Goal: Information Seeking & Learning: Check status

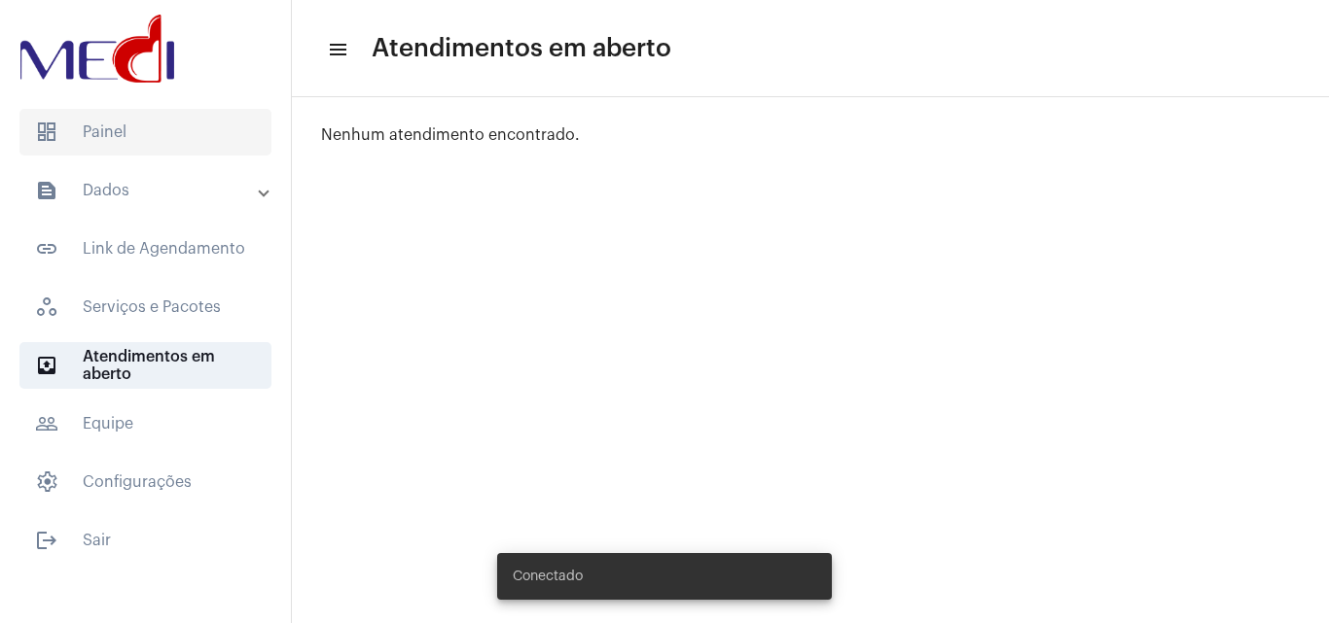
click at [172, 142] on span "dashboard Painel" at bounding box center [145, 132] width 252 height 47
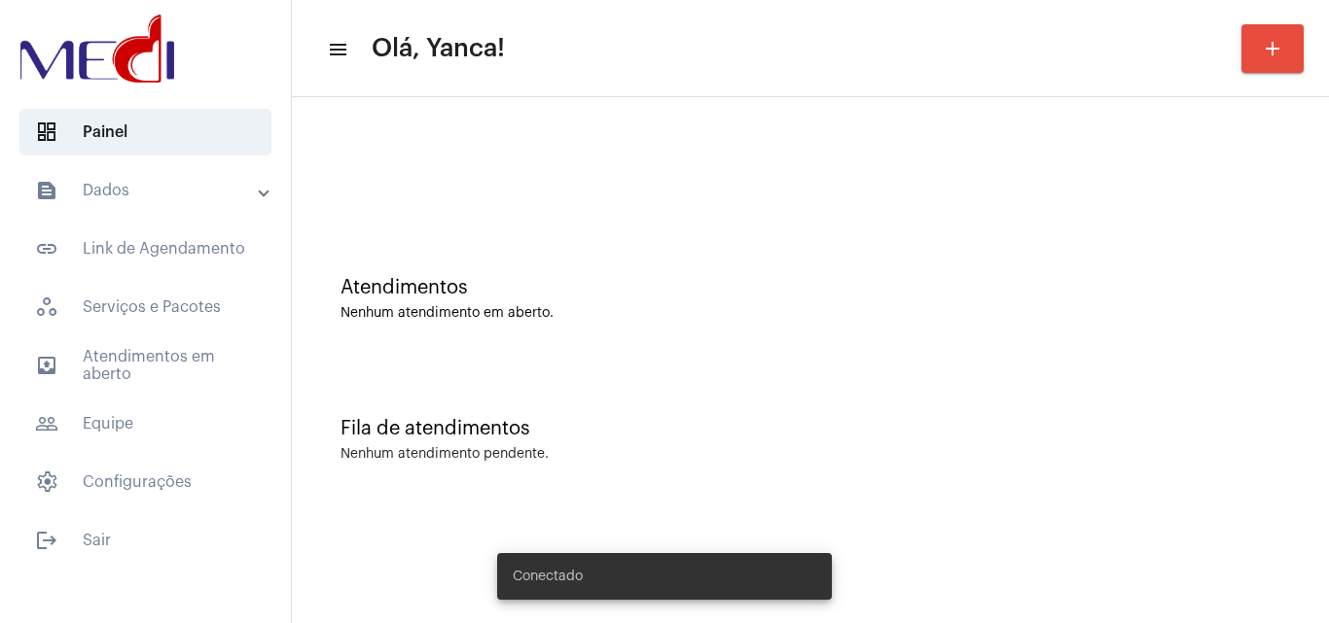
click at [185, 173] on mat-expansion-panel-header "text_snippet_outlined Dados" at bounding box center [151, 190] width 279 height 47
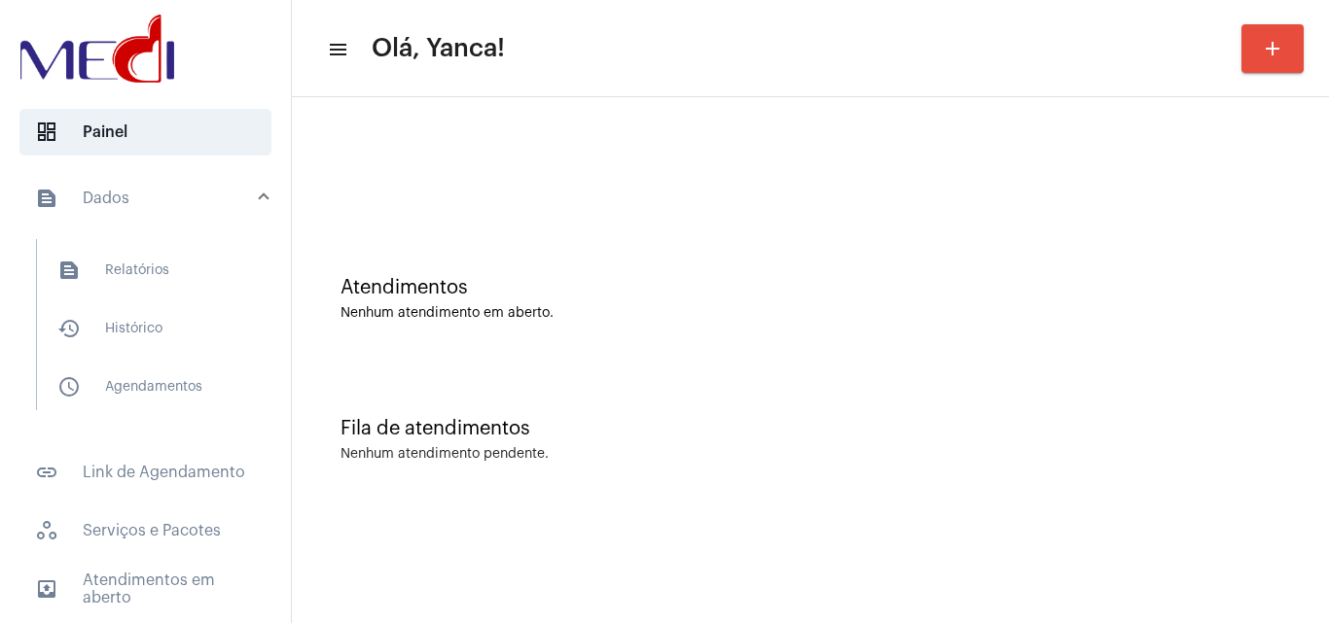
click at [161, 300] on mat-list "text_snippet_outlined Relatórios history_outlined Histórico schedule_outlined A…" at bounding box center [159, 324] width 244 height 171
click at [167, 326] on span "history_outlined Histórico" at bounding box center [144, 328] width 205 height 47
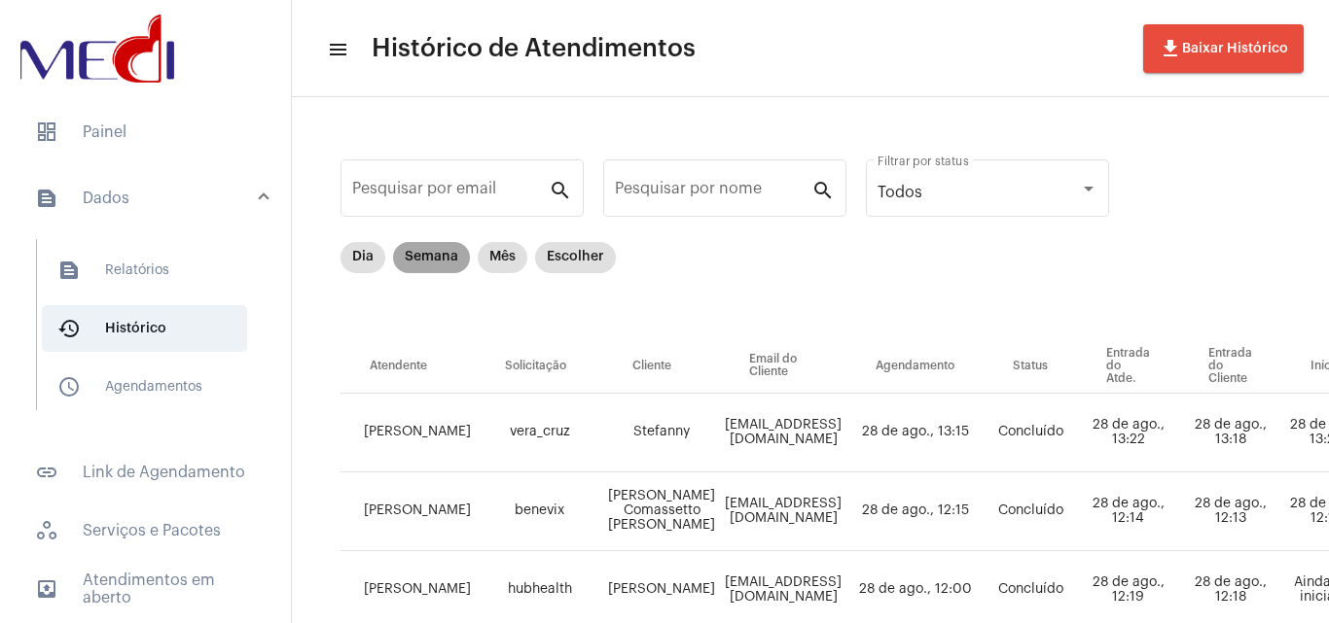
click at [444, 264] on mat-chip "Semana" at bounding box center [431, 257] width 77 height 31
click at [692, 186] on input "Pesquisar por nome" at bounding box center [713, 193] width 196 height 18
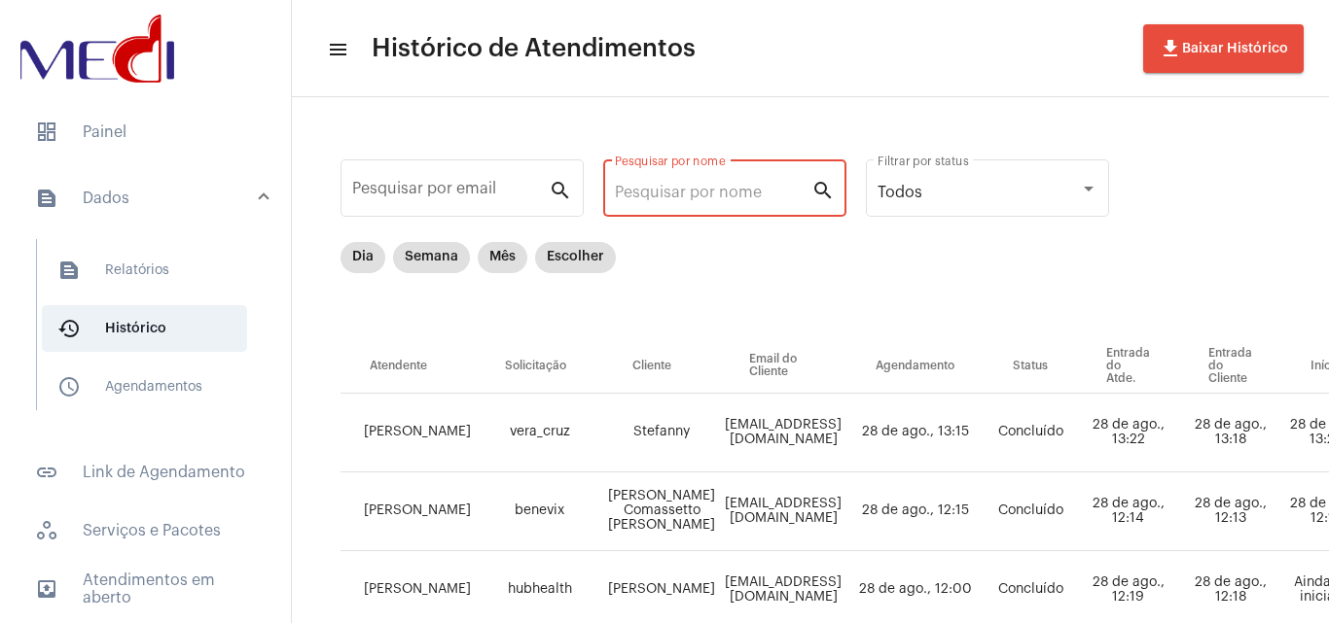
paste input "ROQUE FARIAS JUNIOR"
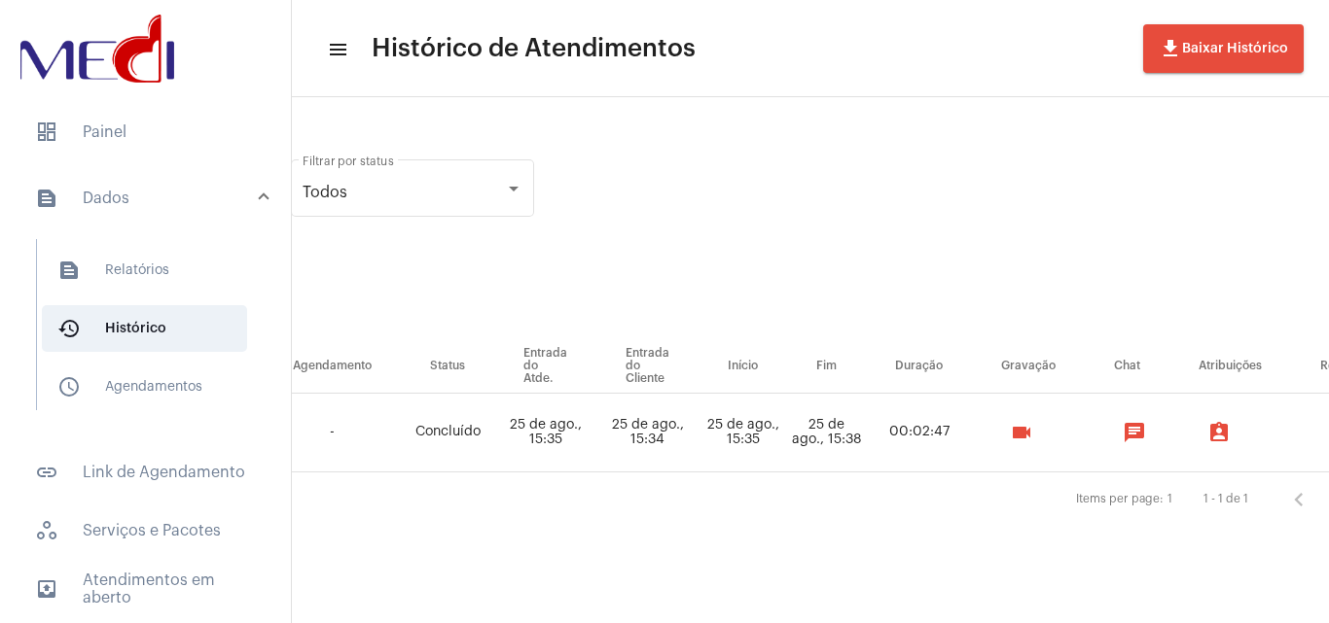
scroll to position [0, 576]
type input "ROQUE FARIAS JUNIOR"
click at [1010, 431] on button "videocam" at bounding box center [1020, 432] width 39 height 39
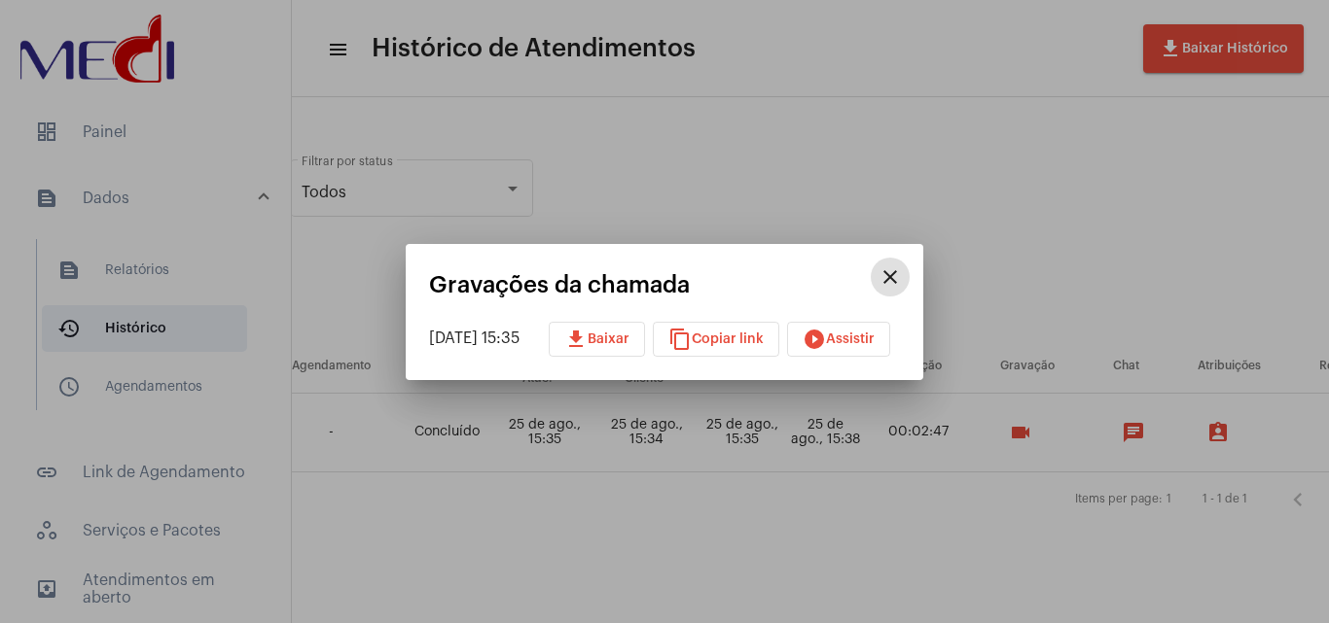
click at [628, 336] on span "download Baixar" at bounding box center [596, 340] width 65 height 14
click at [859, 166] on div at bounding box center [664, 311] width 1329 height 623
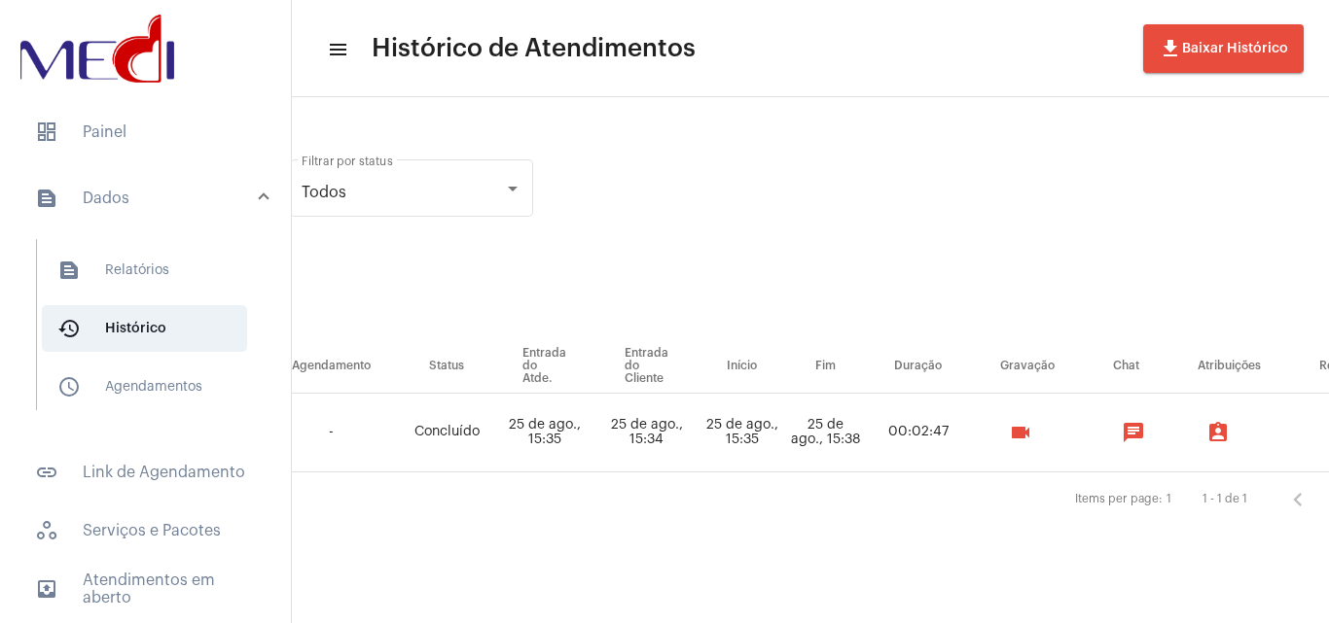
click at [889, 176] on div "Pesquisar por email search ROQUE FARIAS JUNIOR Pesquisar por nome search Todos …" at bounding box center [563, 337] width 1657 height 440
click at [73, 135] on span "dashboard Painel" at bounding box center [145, 132] width 252 height 47
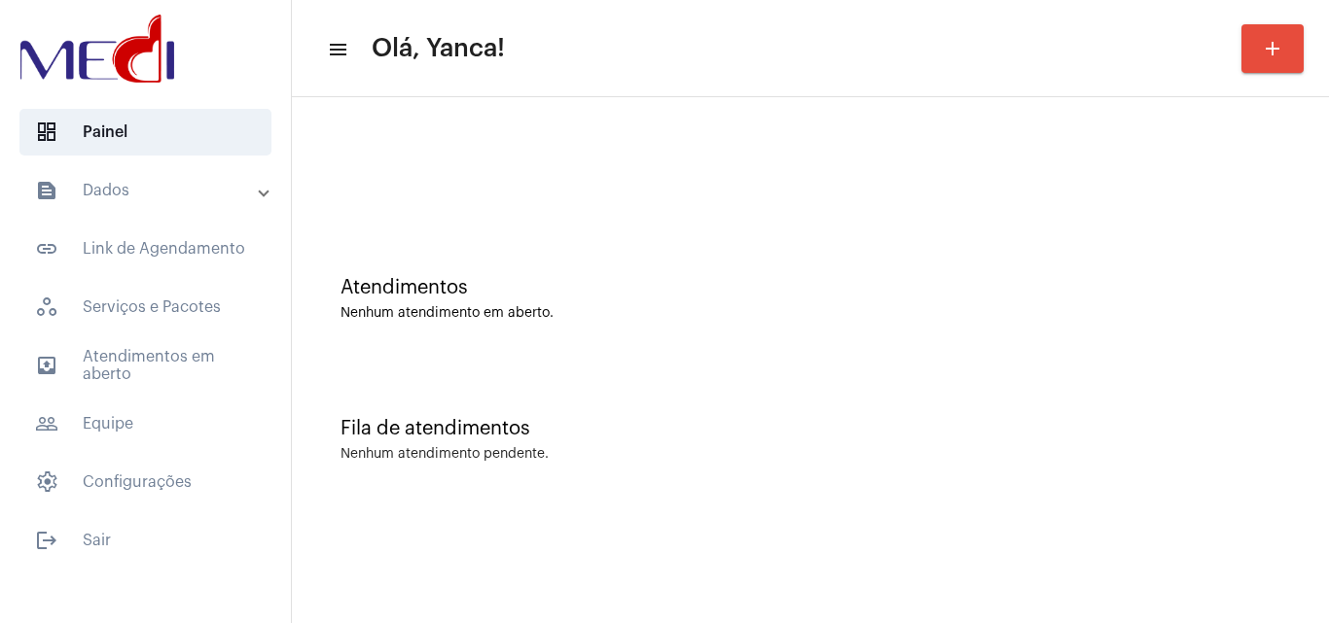
click at [148, 190] on mat-panel-title "text_snippet_outlined Dados" at bounding box center [147, 190] width 225 height 23
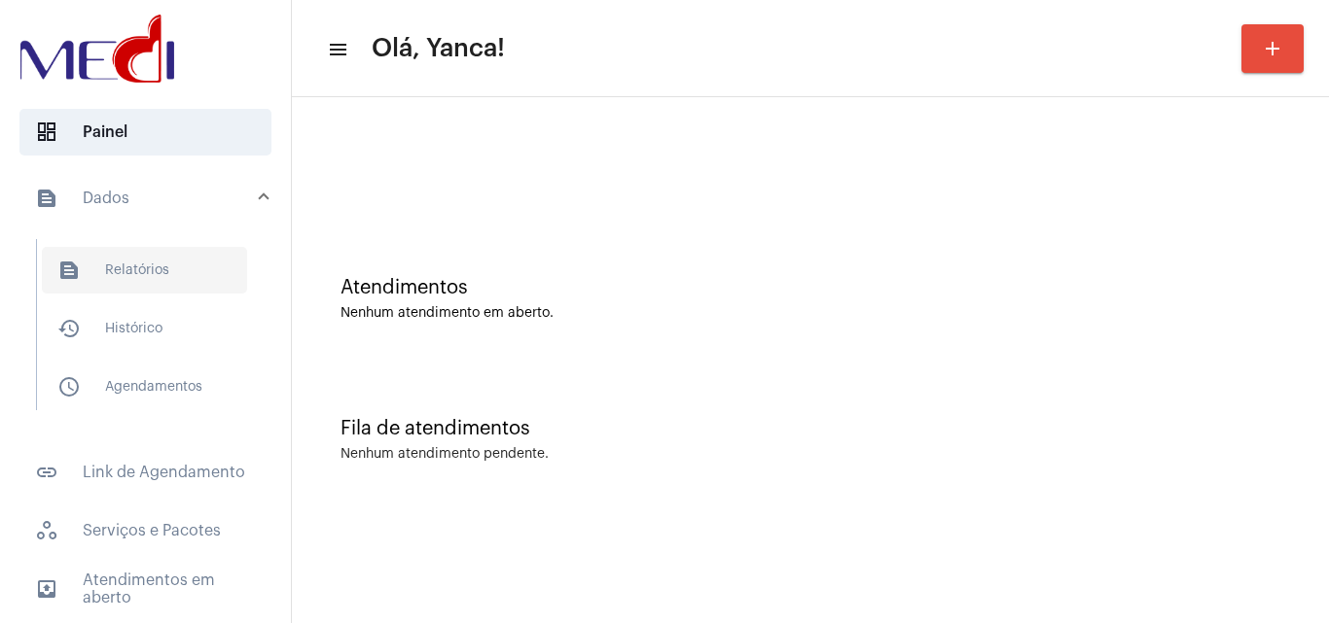
click at [146, 261] on span "text_snippet_outlined Relatórios" at bounding box center [144, 270] width 205 height 47
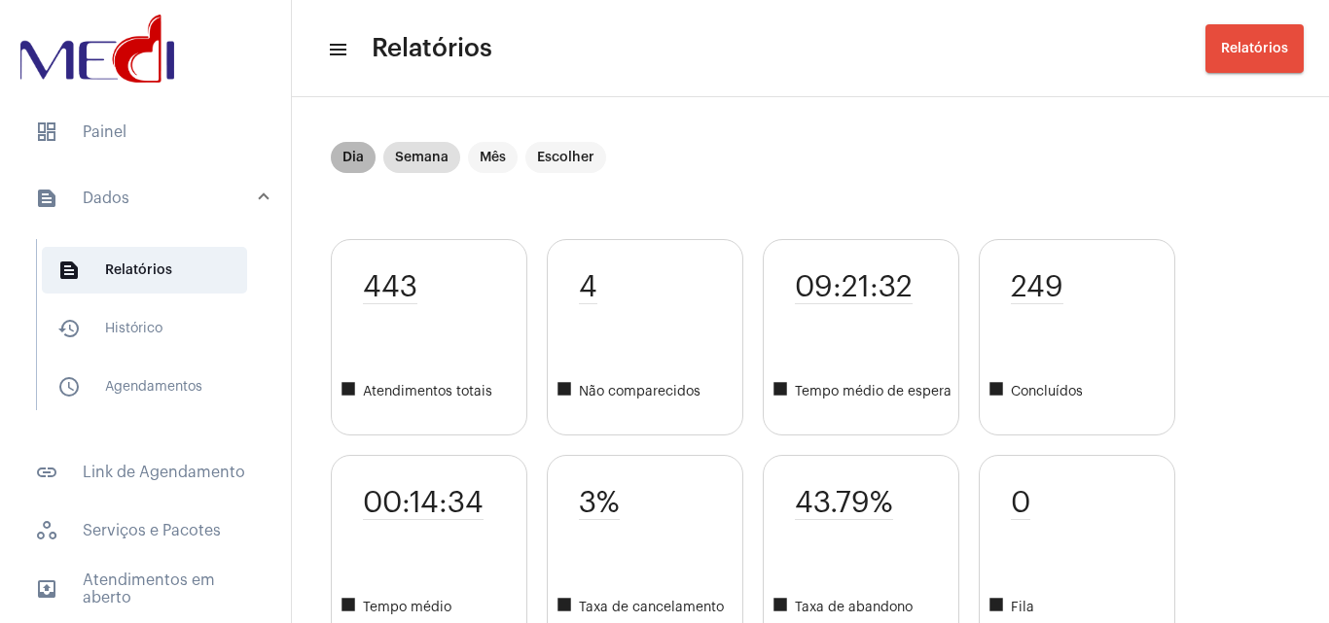
click at [368, 163] on mat-chip "Dia" at bounding box center [353, 157] width 45 height 31
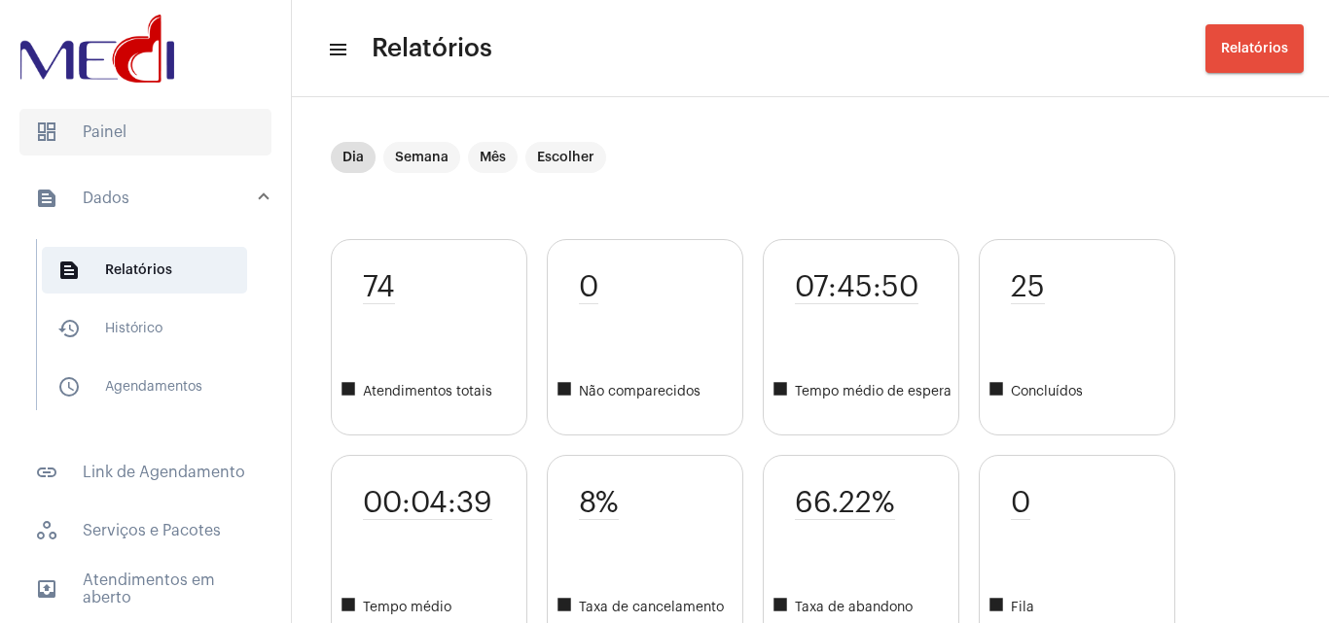
click at [99, 134] on span "dashboard Painel" at bounding box center [145, 132] width 252 height 47
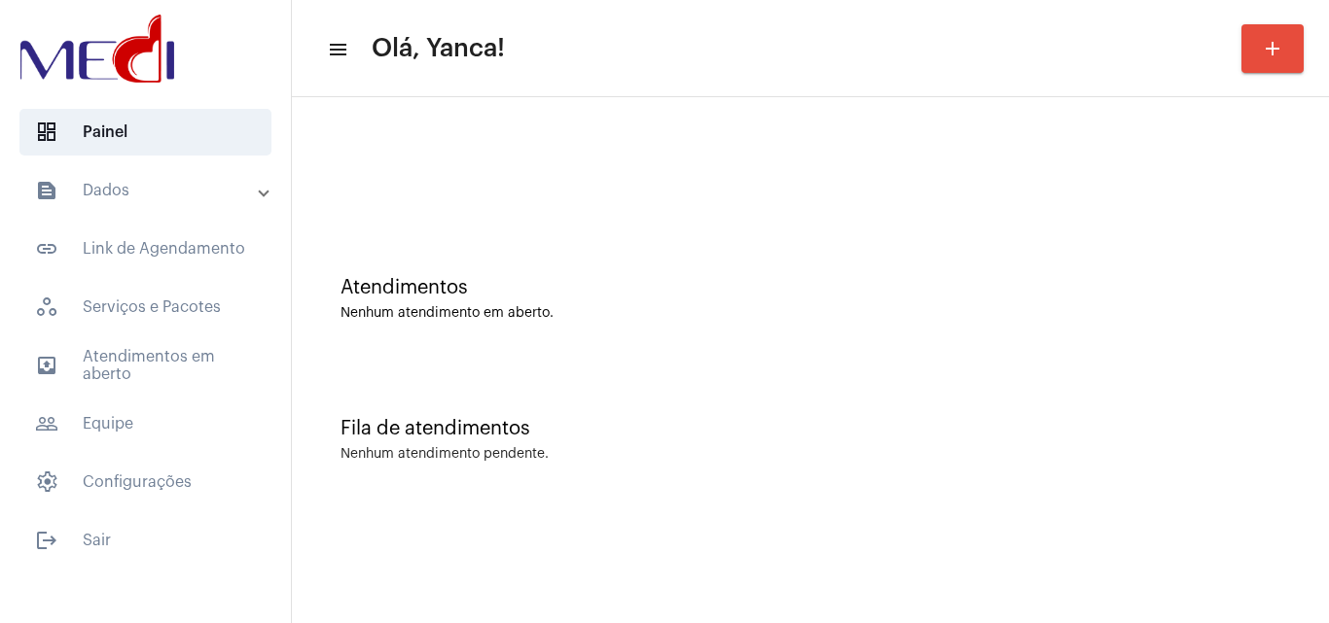
click at [408, 486] on div "Fila de atendimentos Nenhum atendimento pendente." at bounding box center [809, 430] width 1017 height 141
click at [1044, 336] on div "Atendimentos Nenhum atendimento em aberto." at bounding box center [809, 289] width 1017 height 141
click at [169, 353] on span "outbox_outline Atendimentos em aberto" at bounding box center [145, 365] width 252 height 47
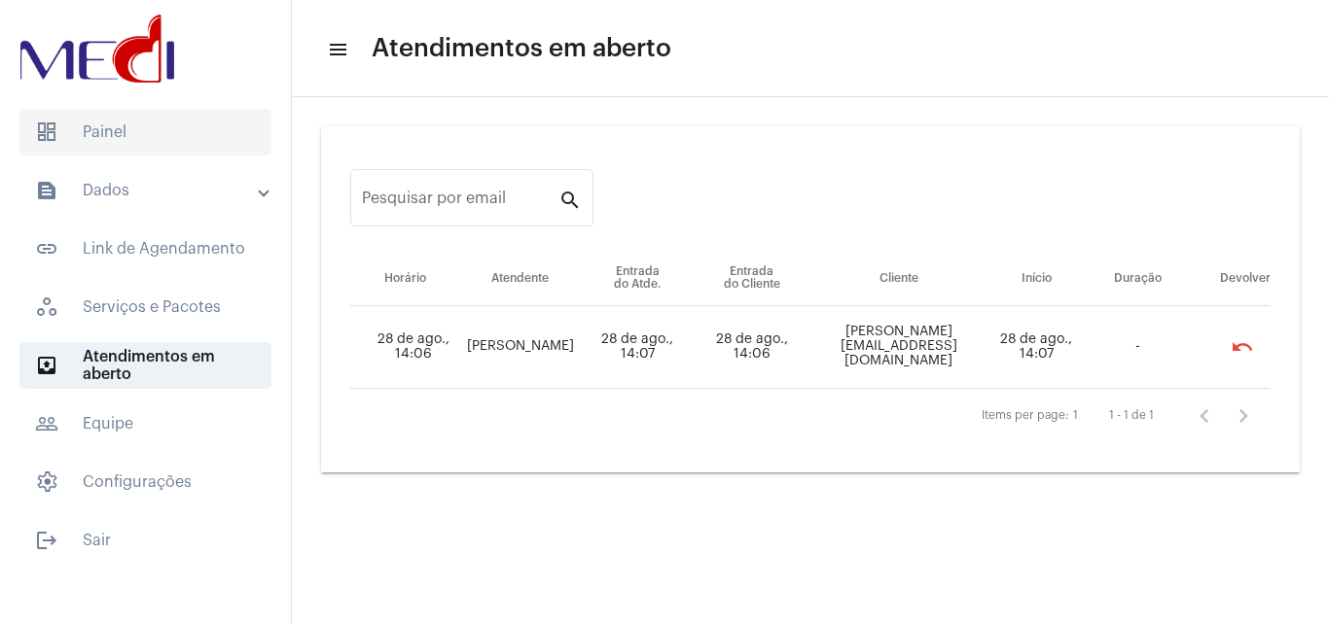
click at [180, 146] on span "dashboard Painel" at bounding box center [145, 132] width 252 height 47
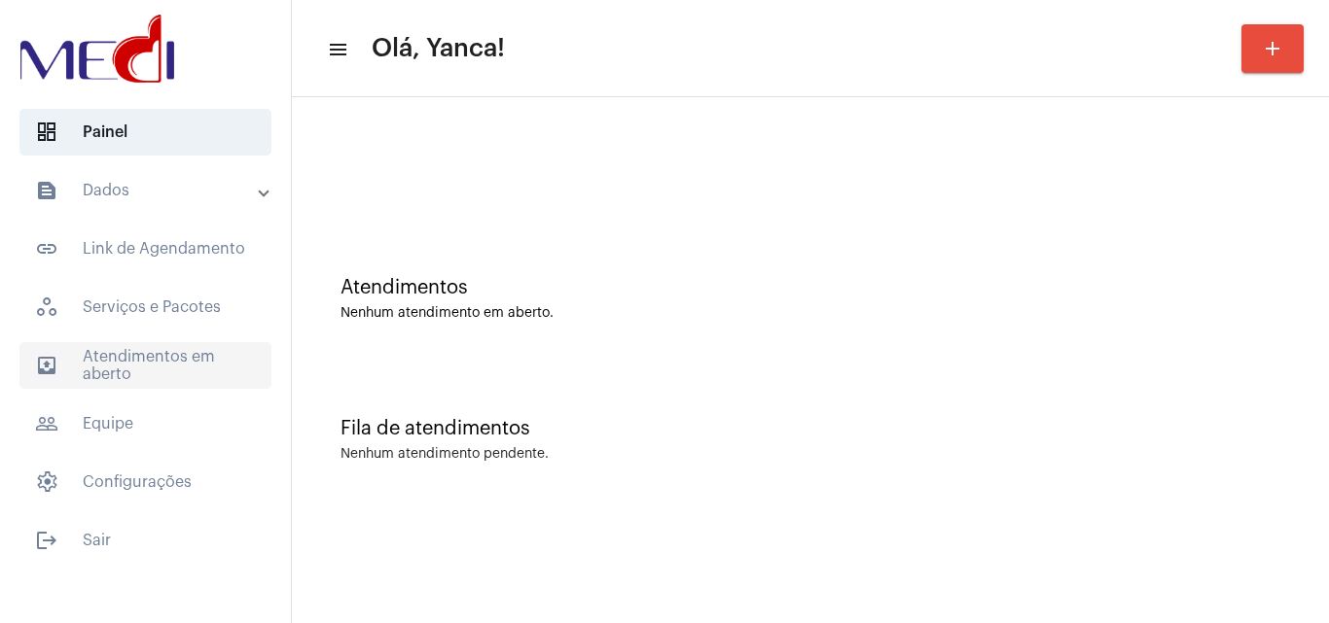
click at [180, 359] on span "outbox_outline Atendimentos em aberto" at bounding box center [145, 365] width 252 height 47
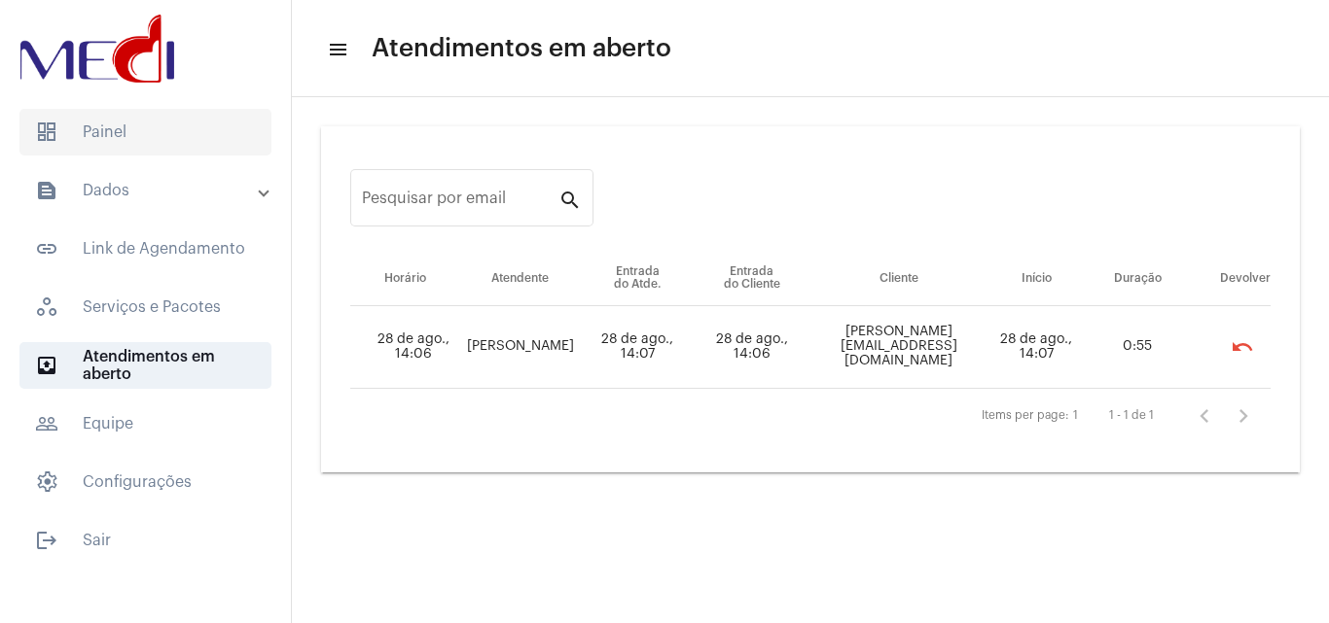
click at [181, 144] on span "dashboard Painel" at bounding box center [145, 132] width 252 height 47
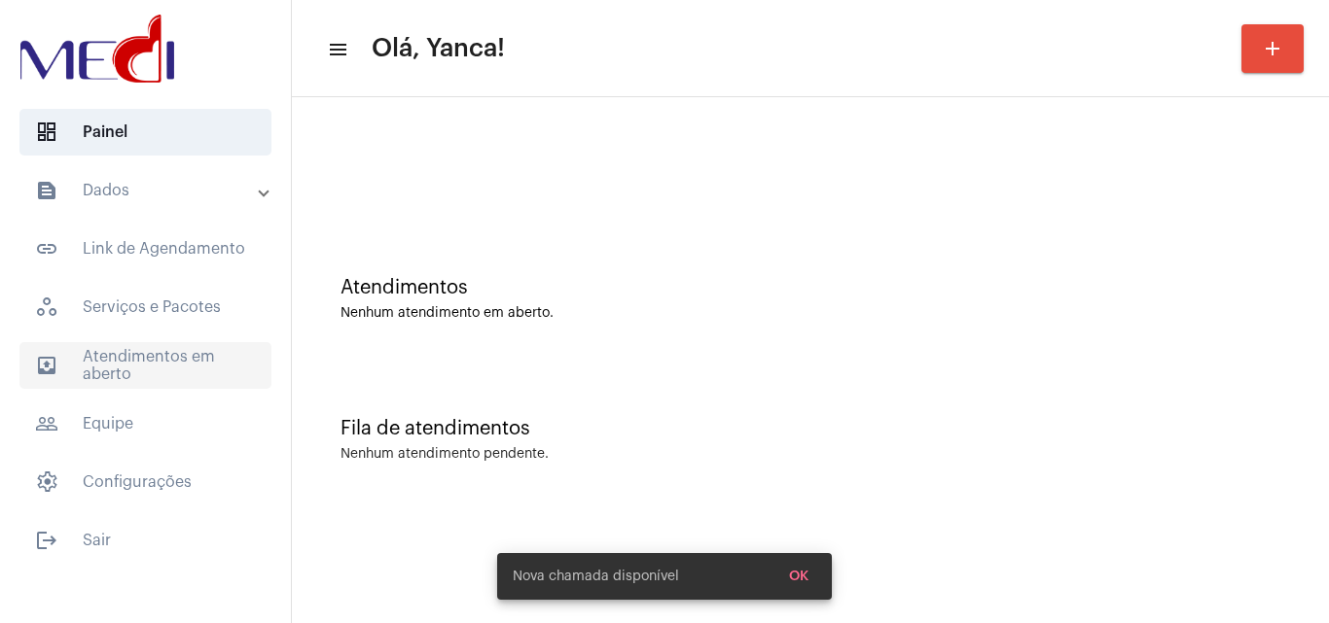
click at [198, 354] on span "outbox_outline Atendimentos em aberto" at bounding box center [145, 365] width 252 height 47
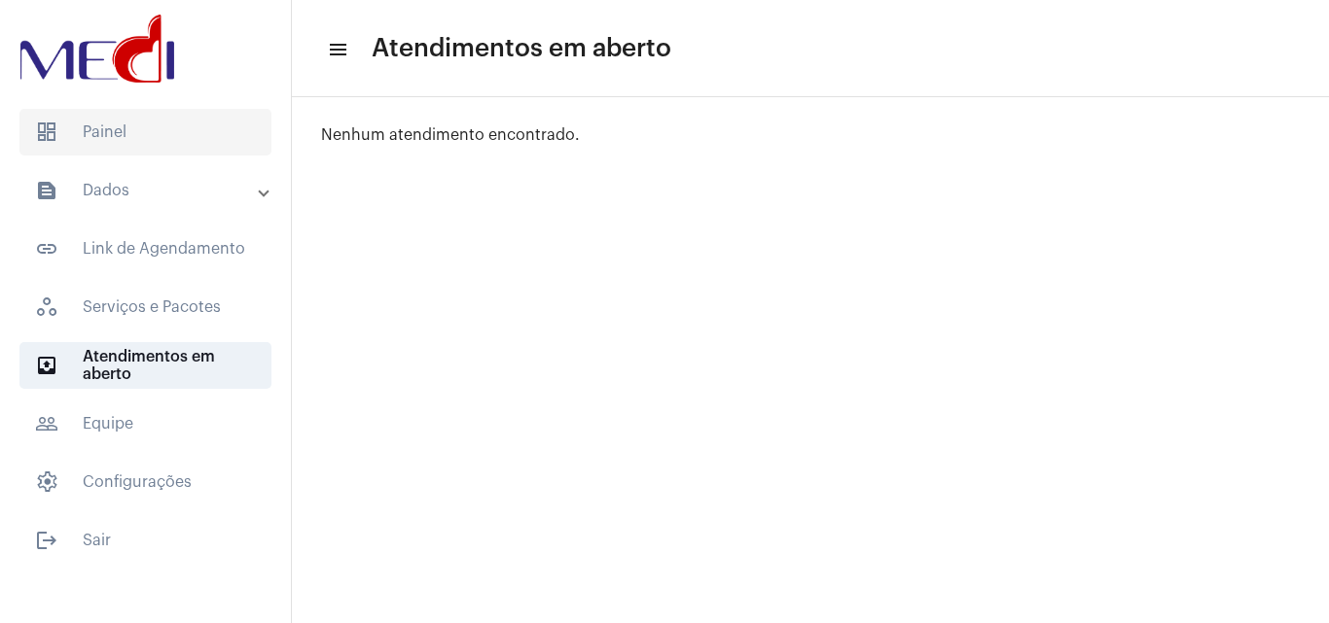
click at [196, 134] on span "dashboard Painel" at bounding box center [145, 132] width 252 height 47
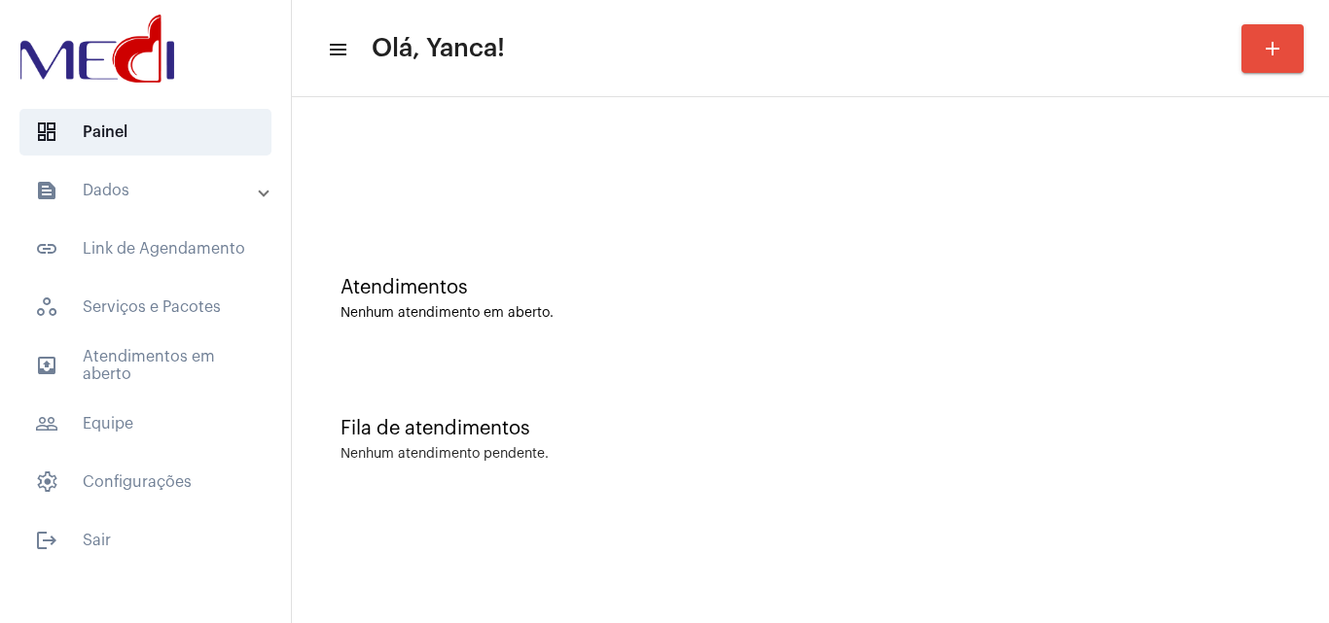
drag, startPoint x: 190, startPoint y: 197, endPoint x: 189, endPoint y: 217, distance: 19.5
click at [190, 199] on mat-panel-title "text_snippet_outlined Dados" at bounding box center [147, 190] width 225 height 23
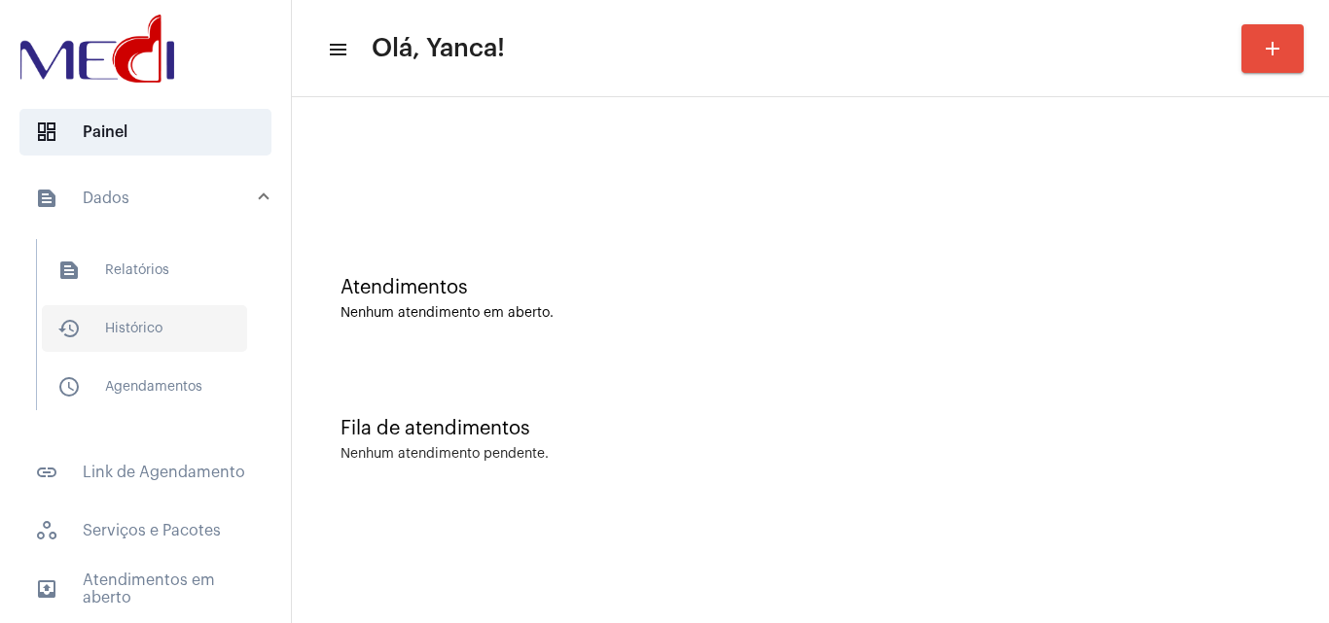
click at [160, 318] on span "history_outlined Histórico" at bounding box center [144, 328] width 205 height 47
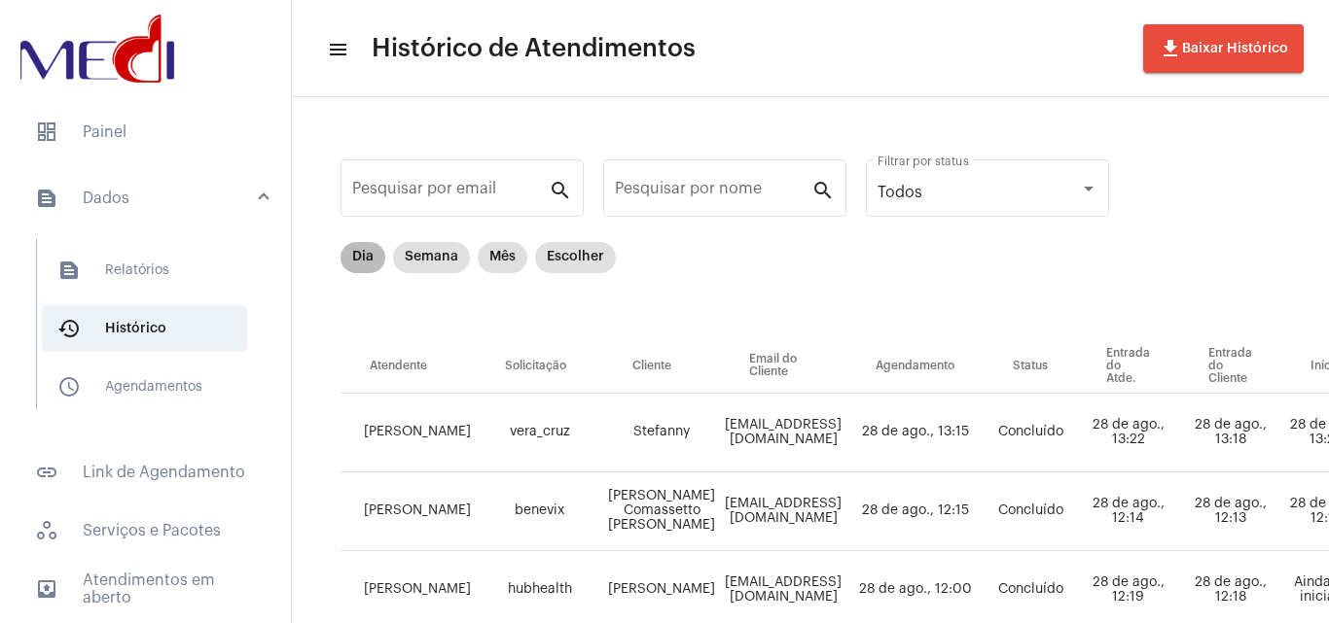
click at [362, 261] on mat-chip "Dia" at bounding box center [362, 257] width 45 height 31
click at [712, 180] on div "Pesquisar por nome" at bounding box center [713, 186] width 196 height 61
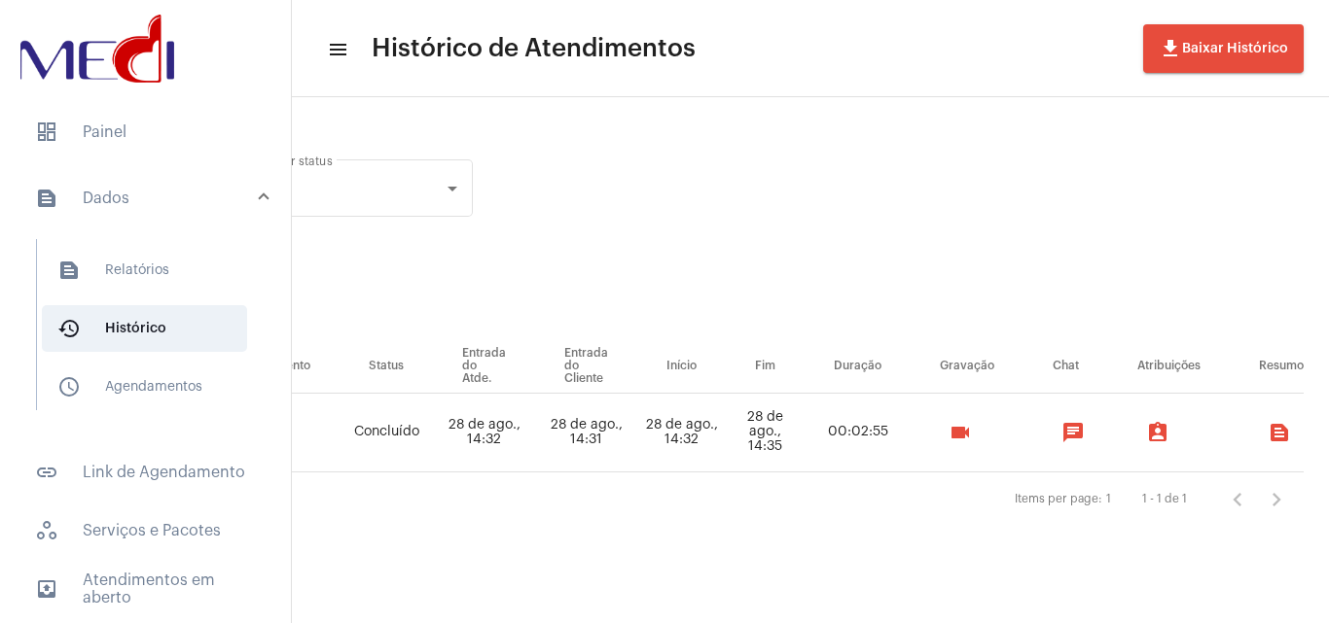
scroll to position [0, 630]
type input "HITA"
click at [977, 432] on button "videocam" at bounding box center [965, 432] width 39 height 39
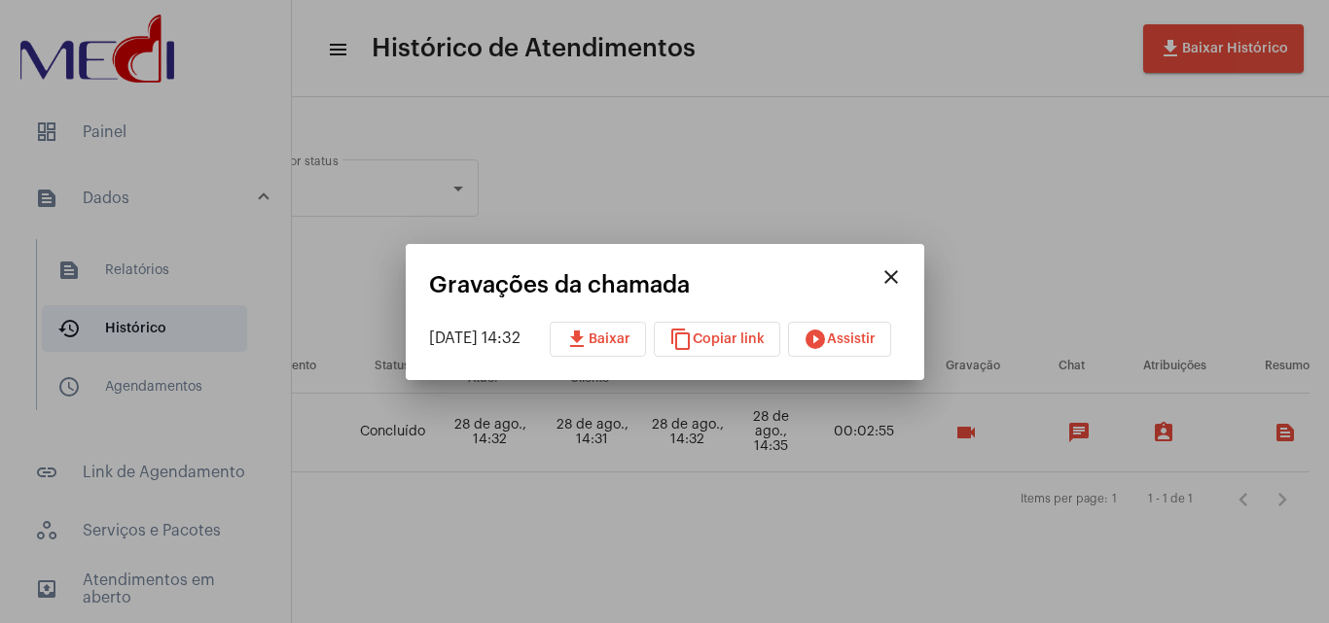
drag, startPoint x: 869, startPoint y: 322, endPoint x: 867, endPoint y: 335, distance: 12.8
click at [869, 323] on app-recordings "close Gravações da chamada 28/08/2025 14:32 download Baixar content_copy Copiar…" at bounding box center [665, 314] width 472 height 85
click at [868, 343] on span "play_circle_filled Assistir" at bounding box center [839, 340] width 72 height 14
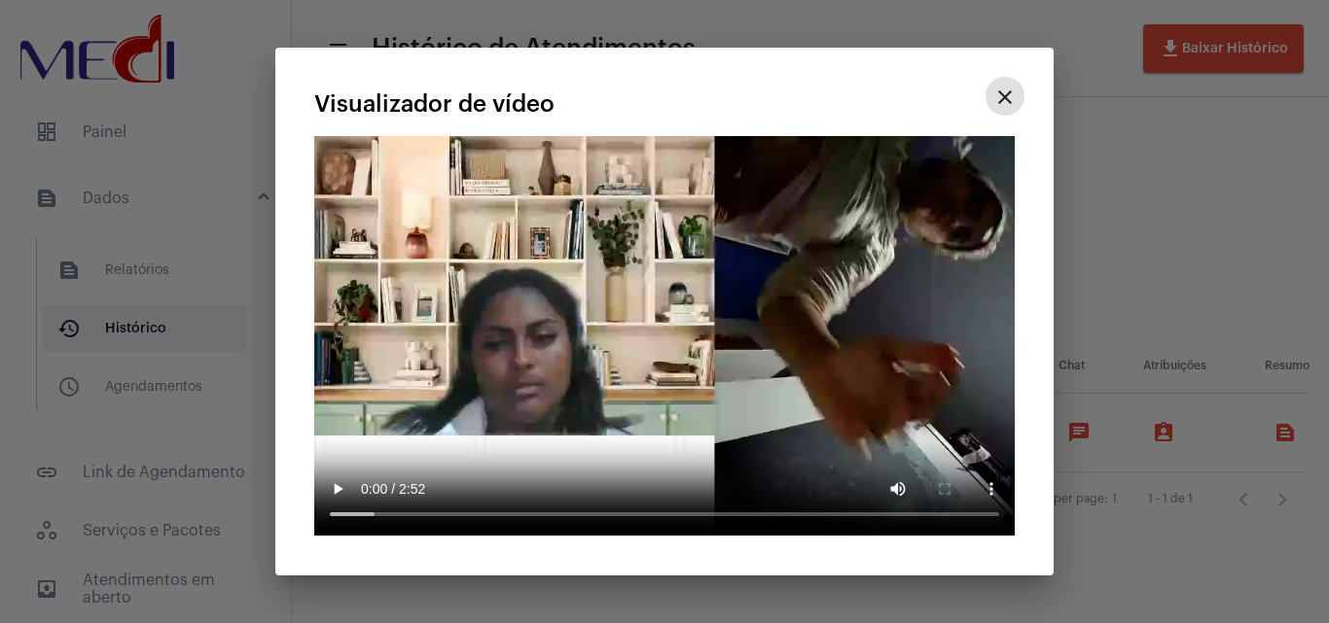
click at [1007, 109] on mat-icon "close" at bounding box center [1004, 97] width 23 height 23
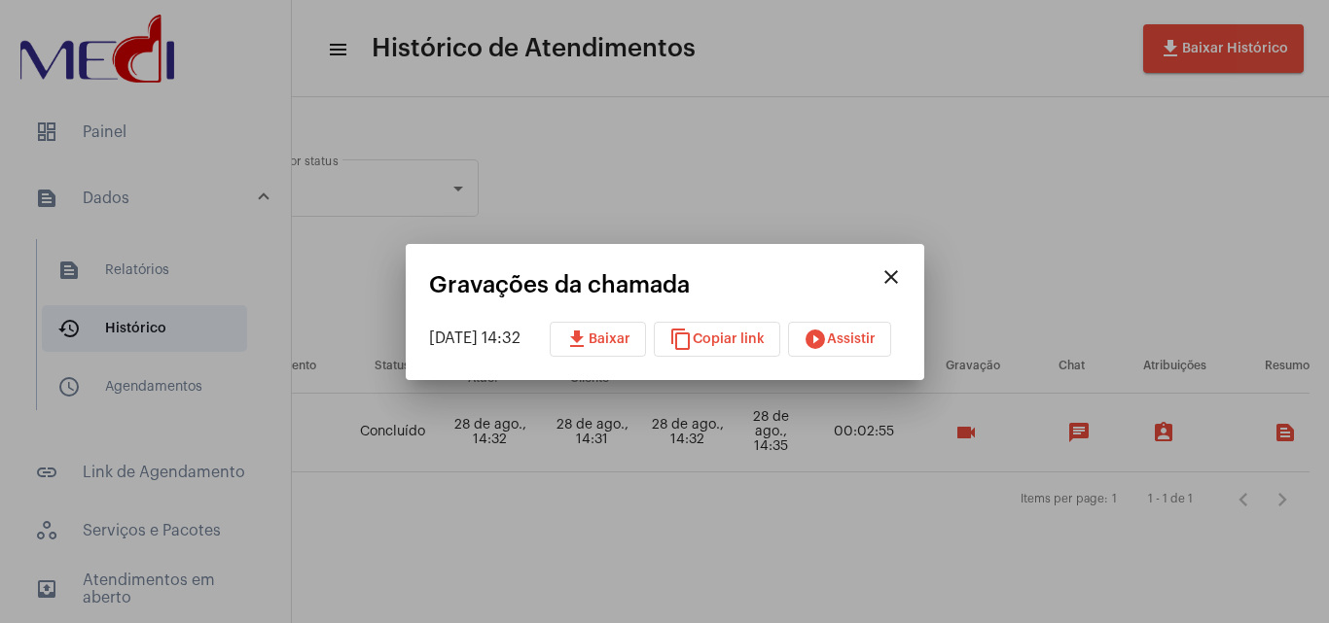
click at [916, 471] on div at bounding box center [664, 311] width 1329 height 623
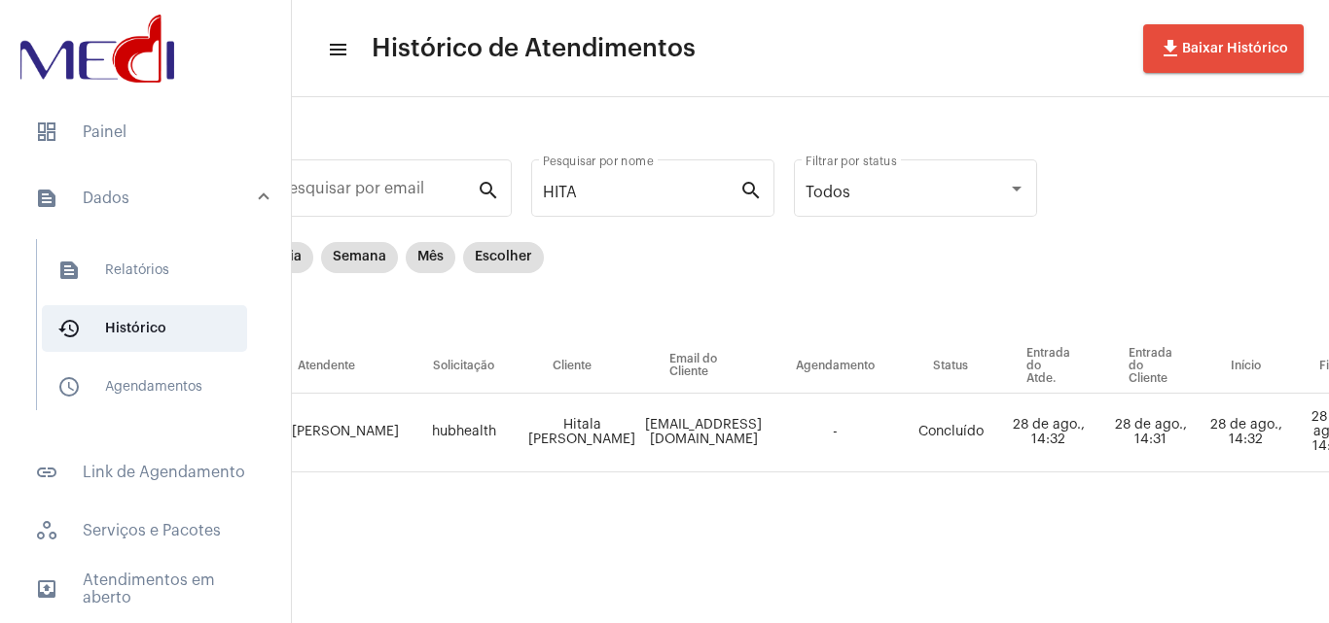
scroll to position [0, 0]
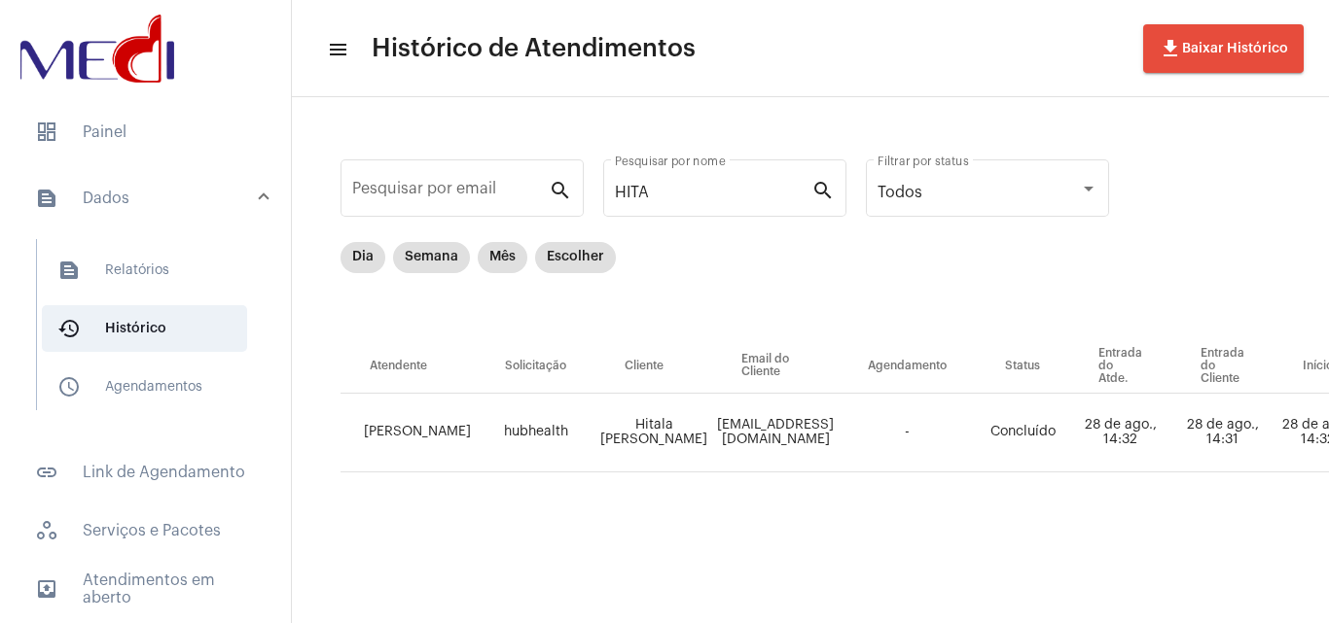
drag, startPoint x: 485, startPoint y: 428, endPoint x: 539, endPoint y: 433, distance: 53.7
click at [537, 433] on td "hubhealth" at bounding box center [536, 433] width 120 height 79
drag, startPoint x: 649, startPoint y: 444, endPoint x: 583, endPoint y: 408, distance: 75.8
click at [595, 408] on td "Hitala Bianca Rodrigues Torres" at bounding box center [653, 433] width 117 height 79
copy td "Hitala Bianca Rodrigues Torres"
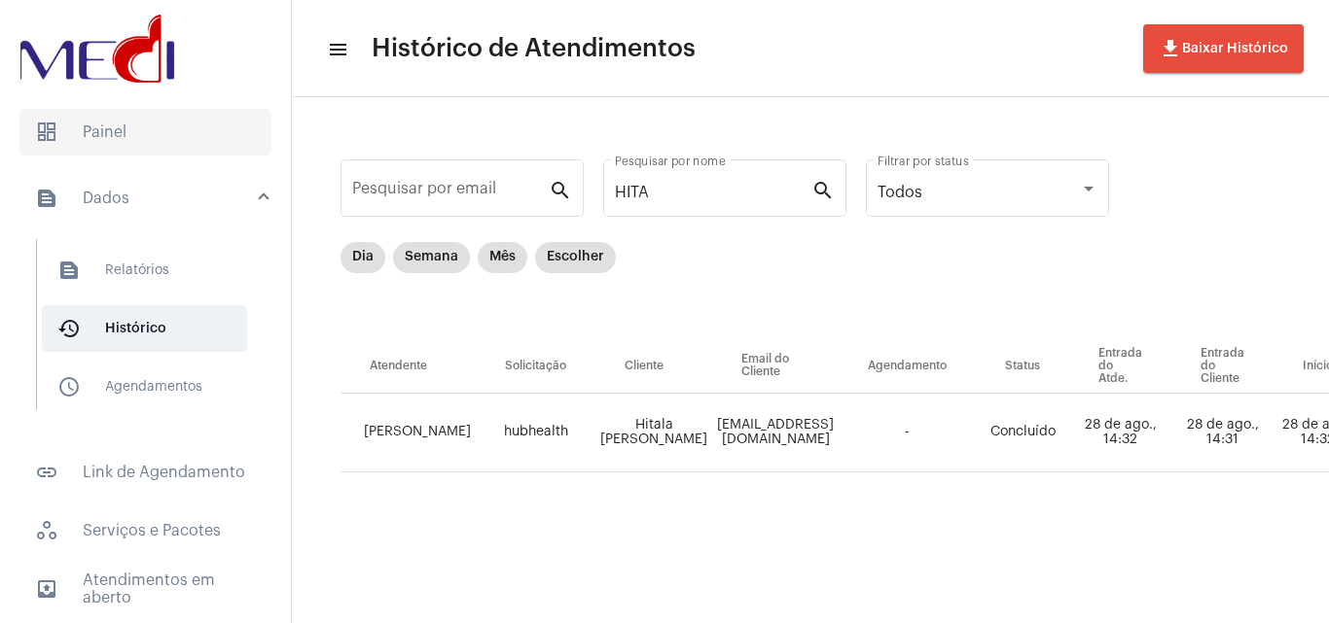
click at [111, 125] on span "dashboard Painel" at bounding box center [145, 132] width 252 height 47
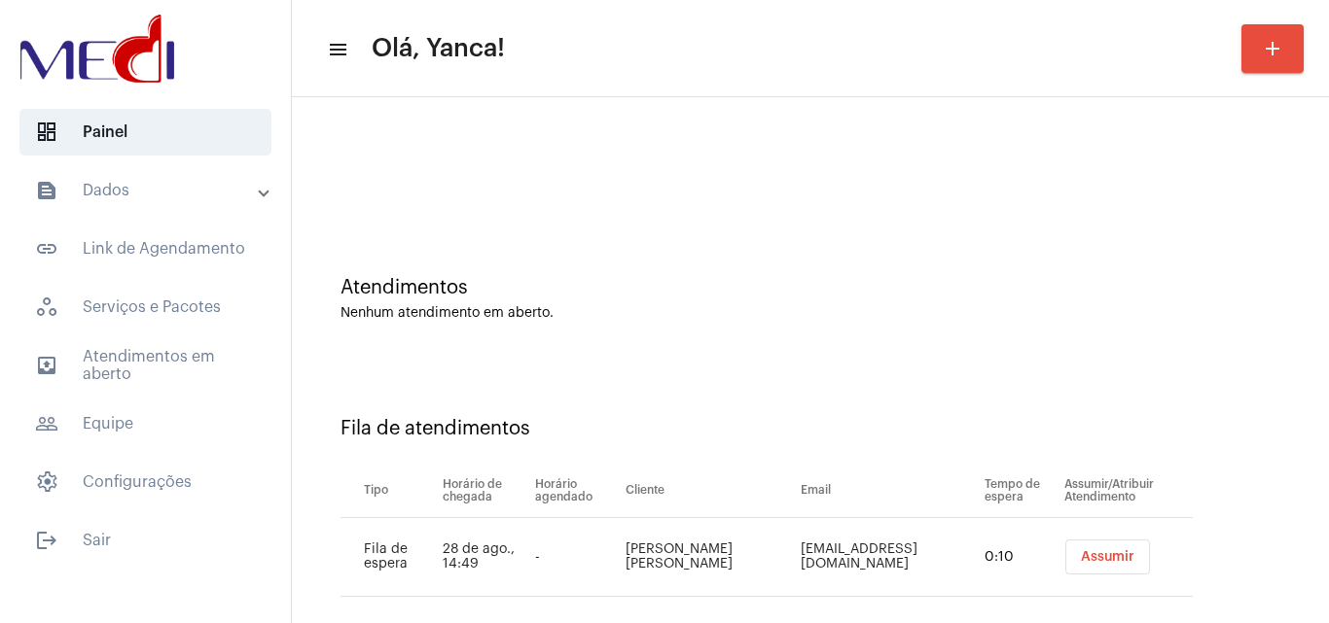
scroll to position [26, 0]
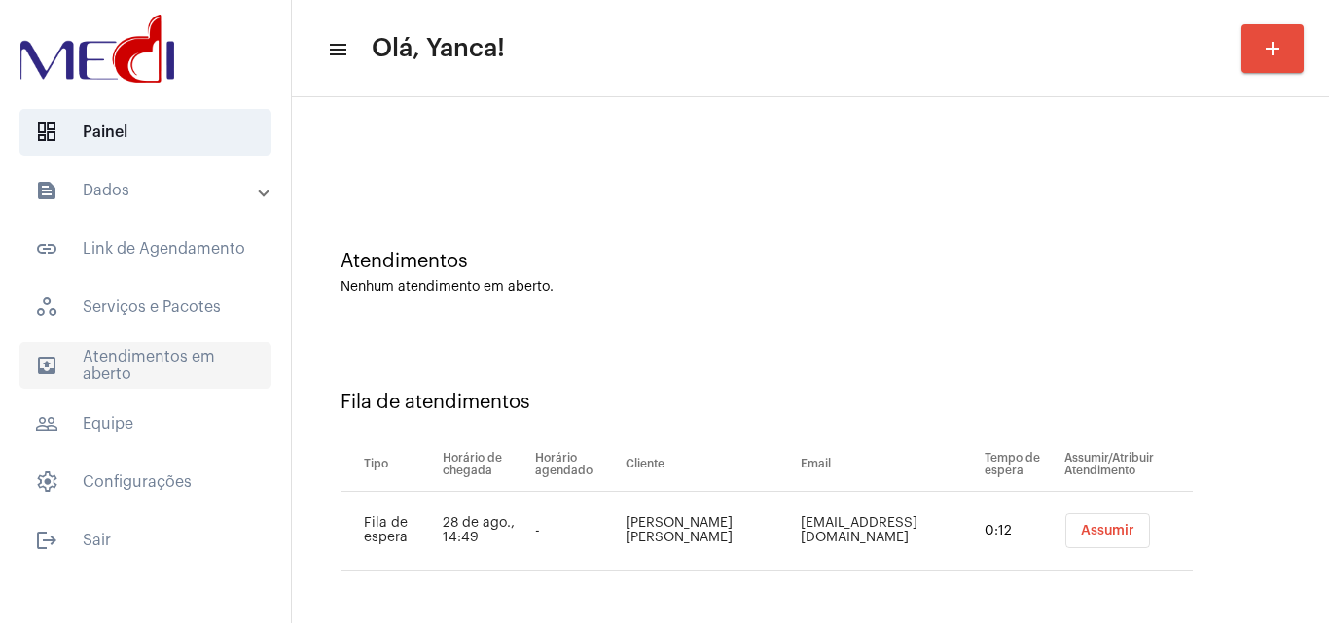
drag, startPoint x: 163, startPoint y: 324, endPoint x: 168, endPoint y: 344, distance: 21.0
click at [165, 332] on mat-accordion "text_snippet_outlined Dados text_snippet_outlined Relatórios history_outlined H…" at bounding box center [145, 336] width 291 height 338
click at [173, 352] on span "outbox_outline Atendimentos em aberto" at bounding box center [145, 365] width 252 height 47
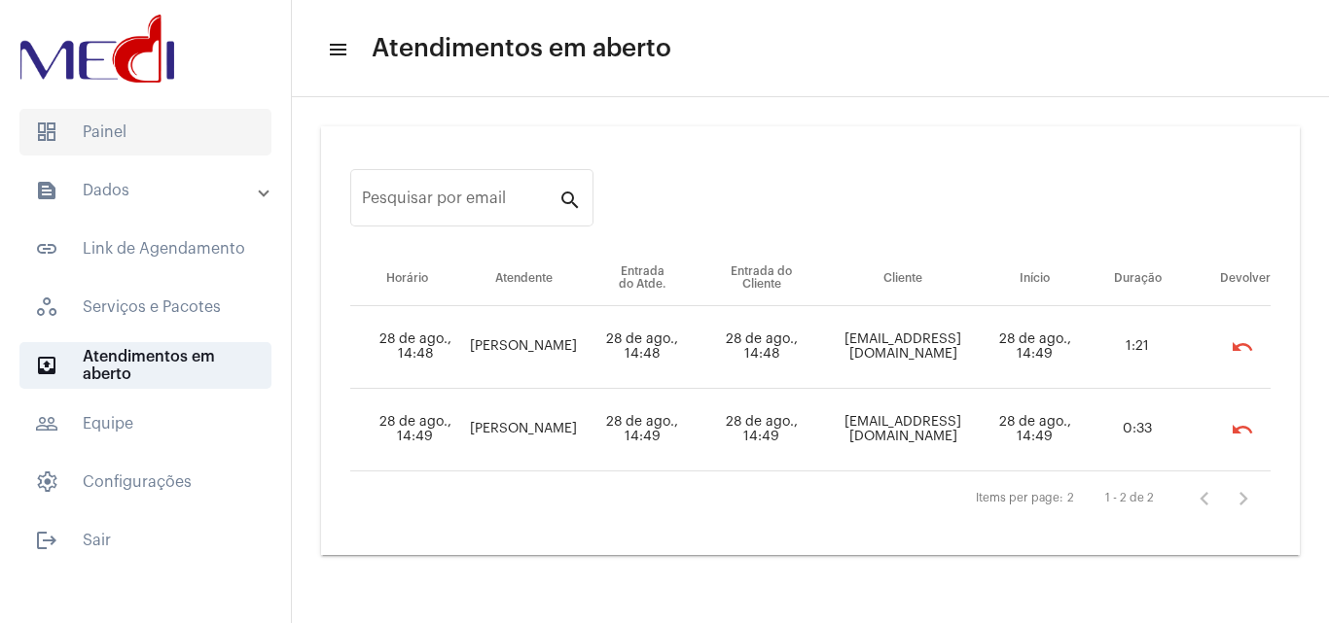
click at [151, 125] on span "dashboard Painel" at bounding box center [145, 132] width 252 height 47
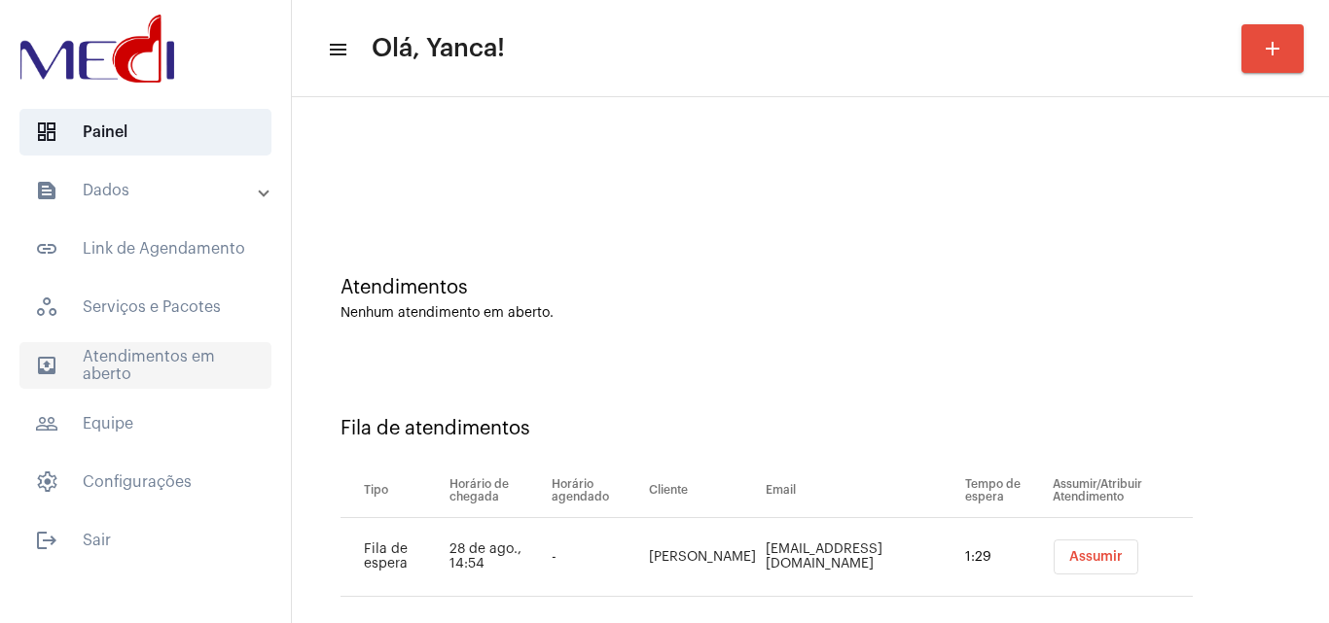
click at [141, 361] on span "outbox_outline Atendimentos em aberto" at bounding box center [145, 365] width 252 height 47
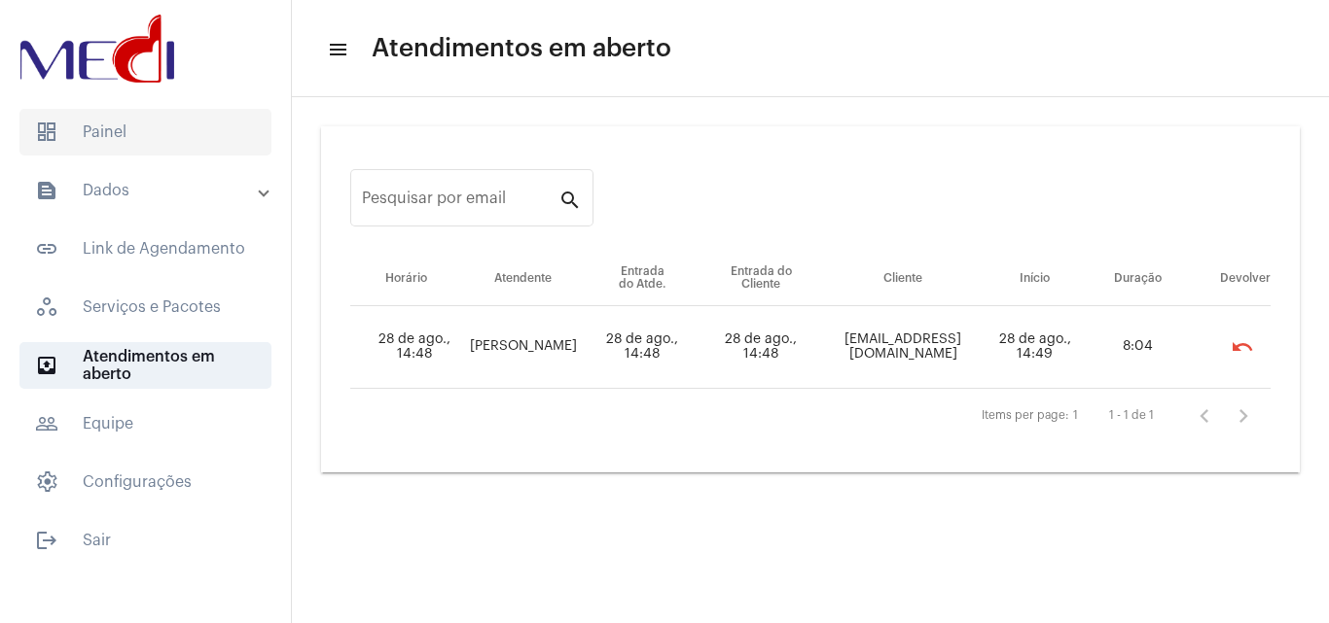
click at [164, 144] on span "dashboard Painel" at bounding box center [145, 132] width 252 height 47
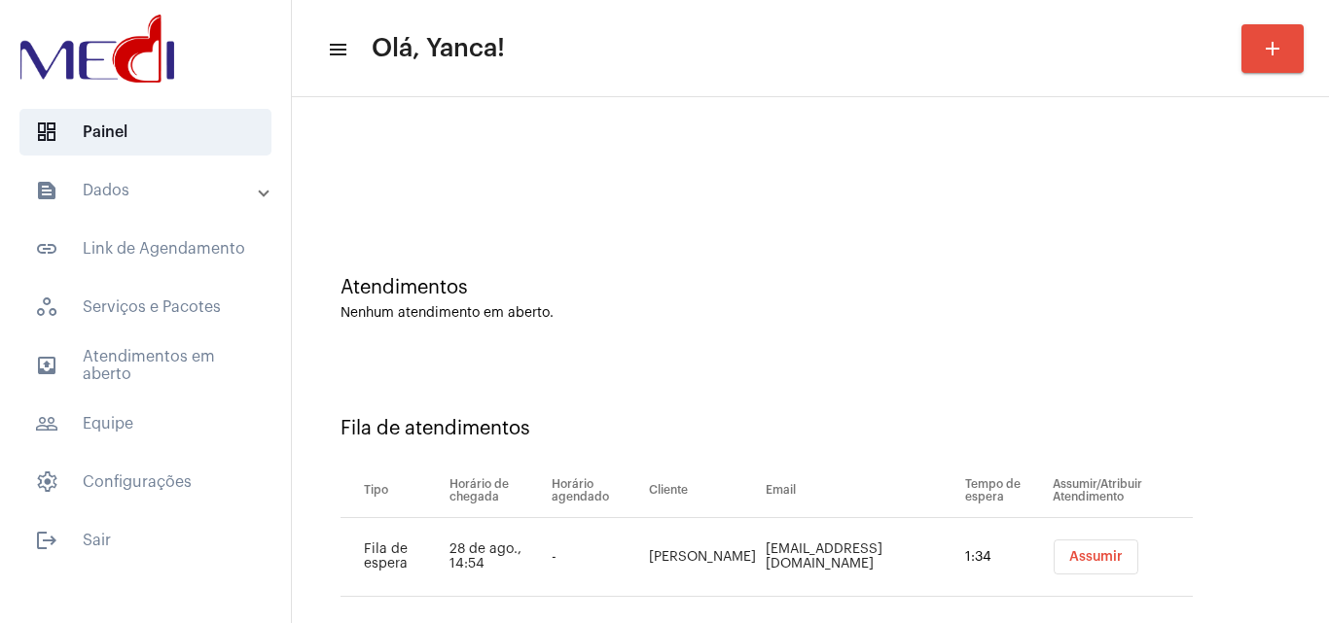
click at [163, 196] on mat-panel-title "text_snippet_outlined Dados" at bounding box center [147, 190] width 225 height 23
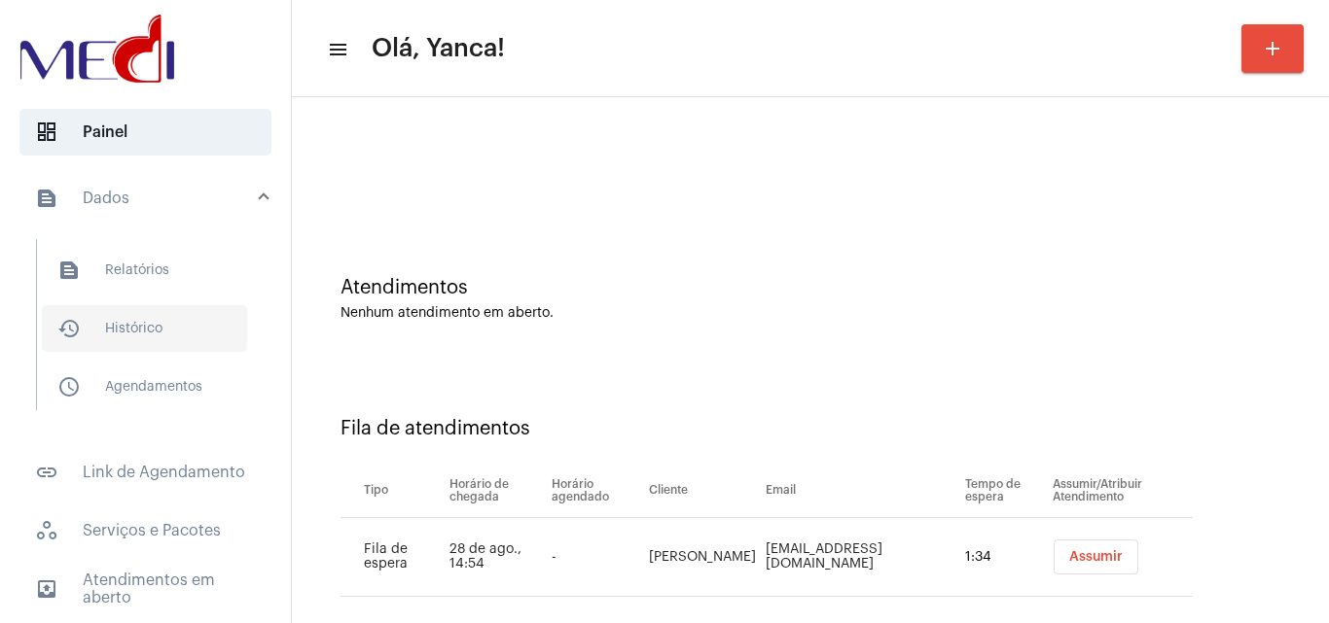
click at [156, 336] on span "history_outlined Histórico" at bounding box center [144, 328] width 205 height 47
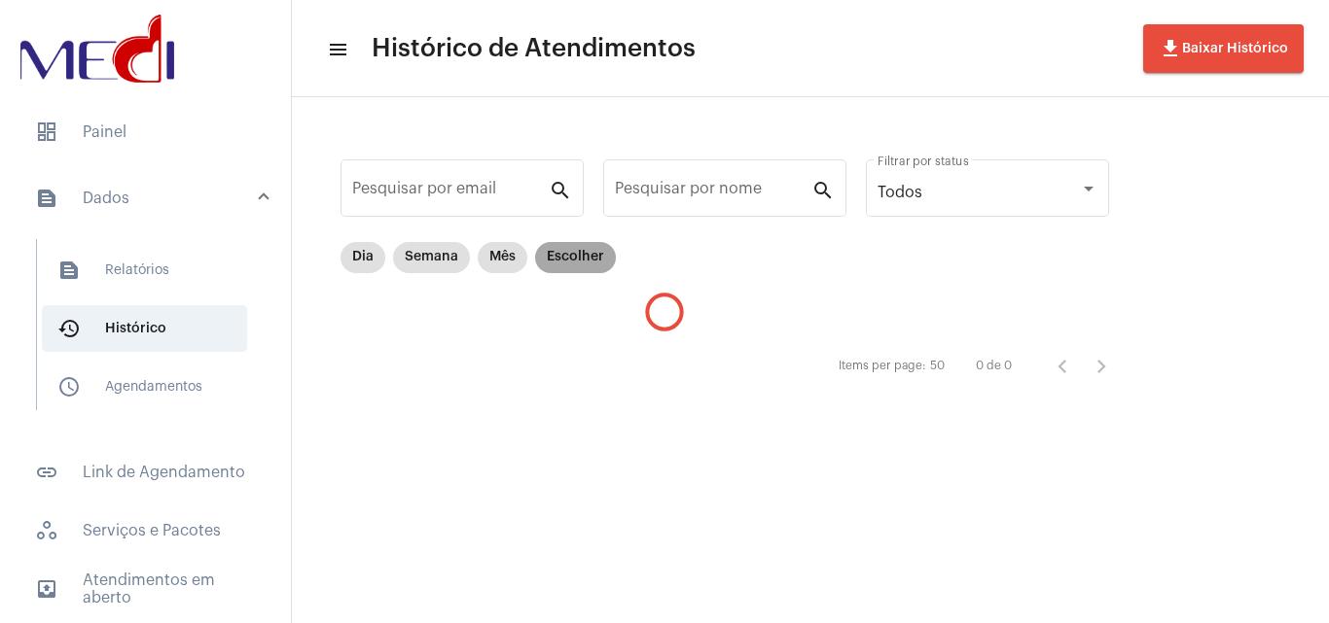
click at [585, 256] on mat-chip "Escolher" at bounding box center [575, 257] width 81 height 31
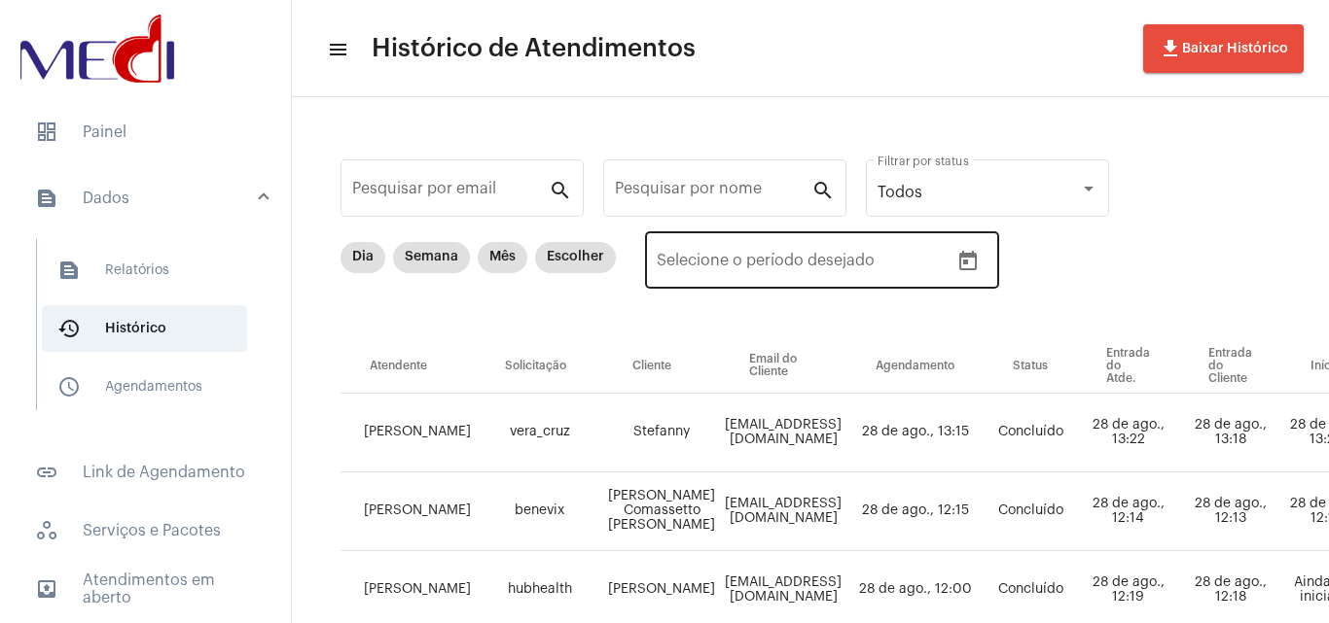
click at [972, 266] on icon "Open calendar" at bounding box center [967, 261] width 23 height 23
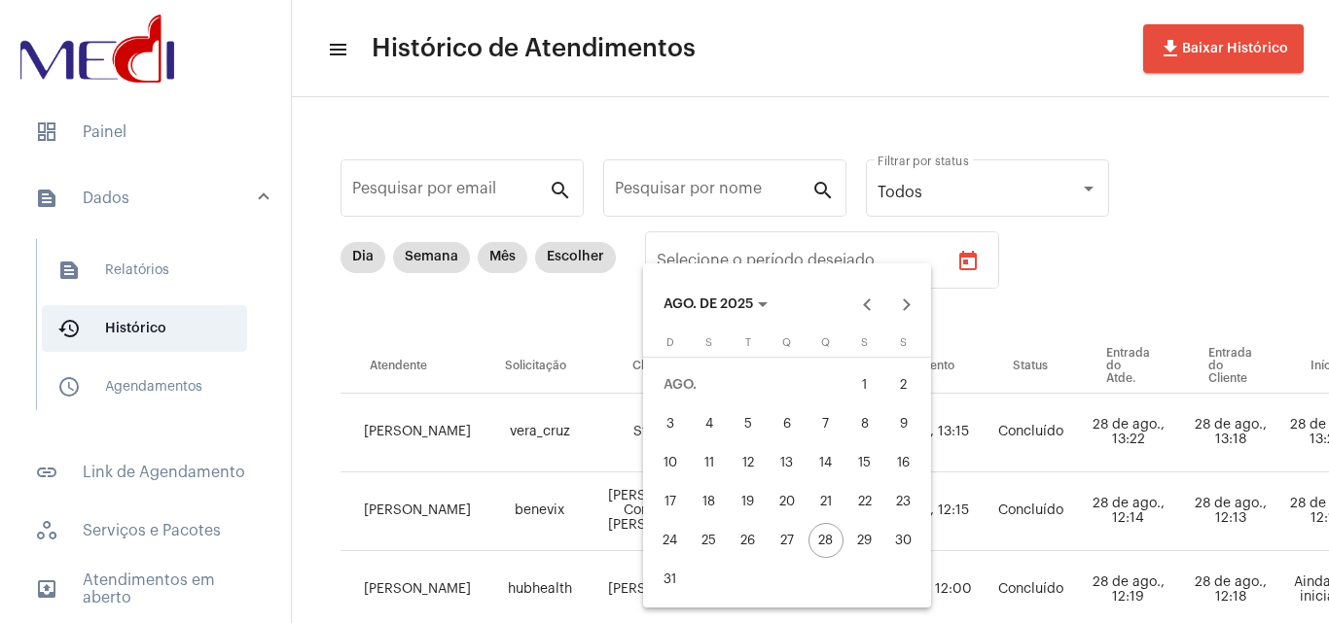
drag, startPoint x: 705, startPoint y: 532, endPoint x: 778, endPoint y: 532, distance: 72.9
click at [706, 532] on div "25" at bounding box center [709, 540] width 35 height 35
type input "25/08/2025"
click at [828, 540] on div "28" at bounding box center [825, 540] width 35 height 35
type input "28/08/2025"
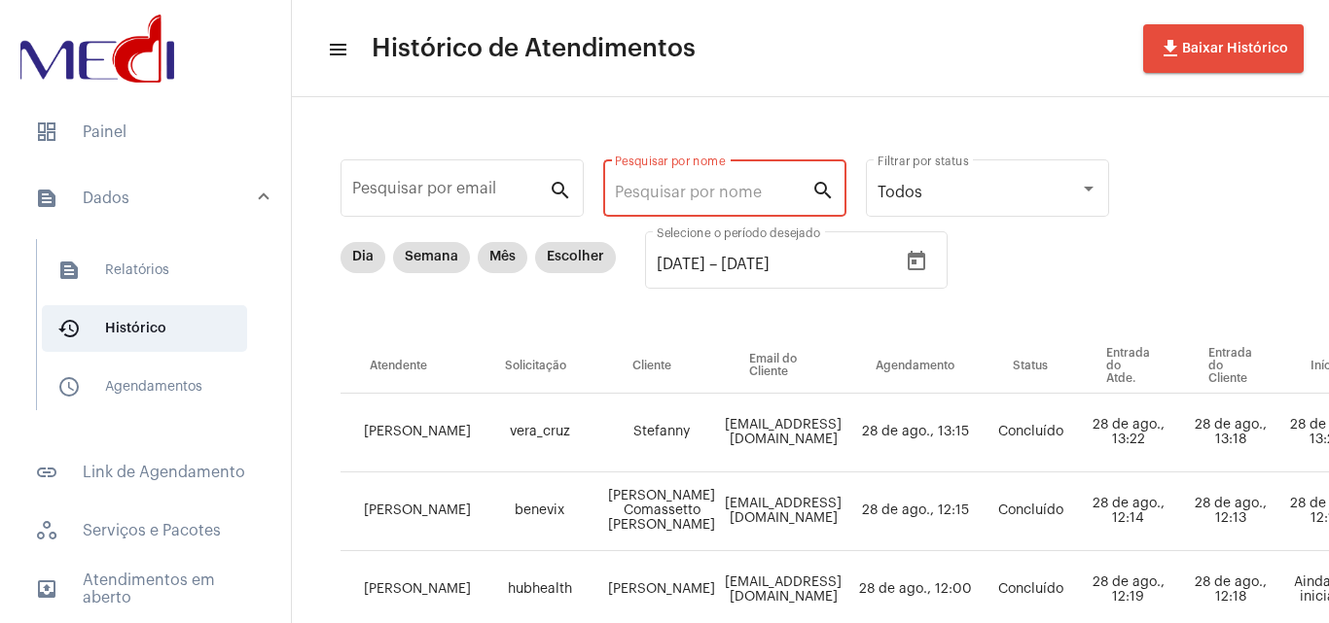
click at [696, 191] on input "Pesquisar por nome" at bounding box center [713, 193] width 196 height 18
type input "L"
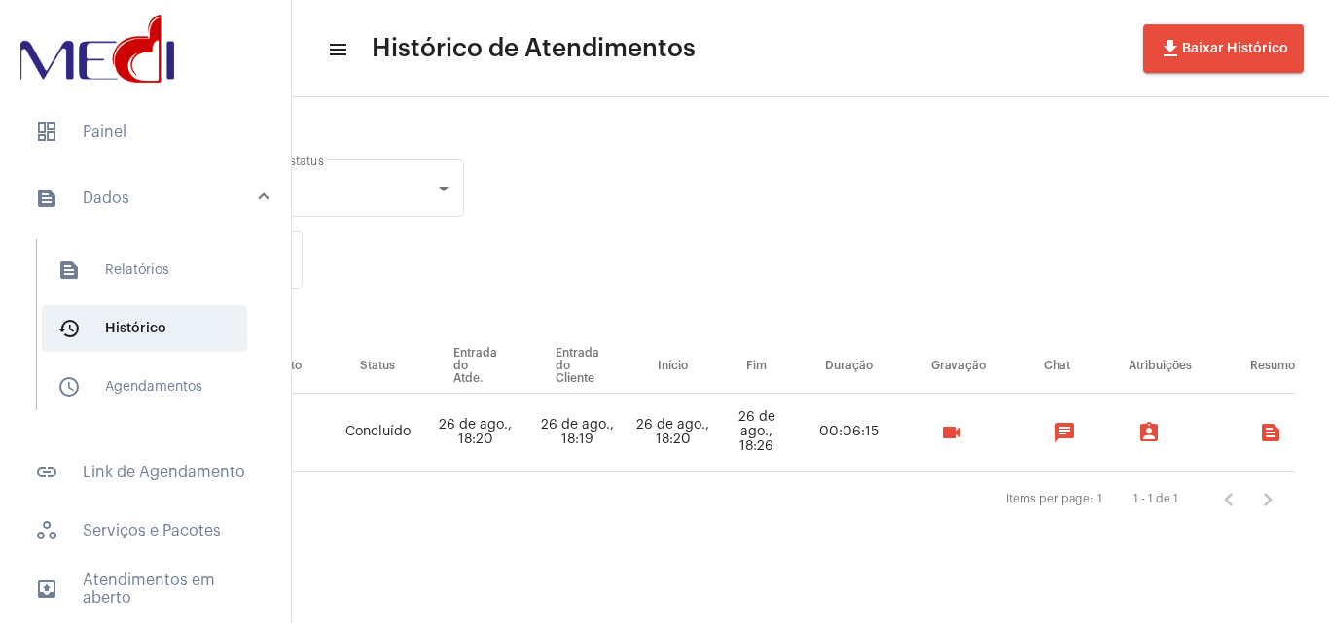
scroll to position [0, 650]
type input "Karoli"
click at [958, 430] on mat-icon "videocam" at bounding box center [946, 432] width 23 height 23
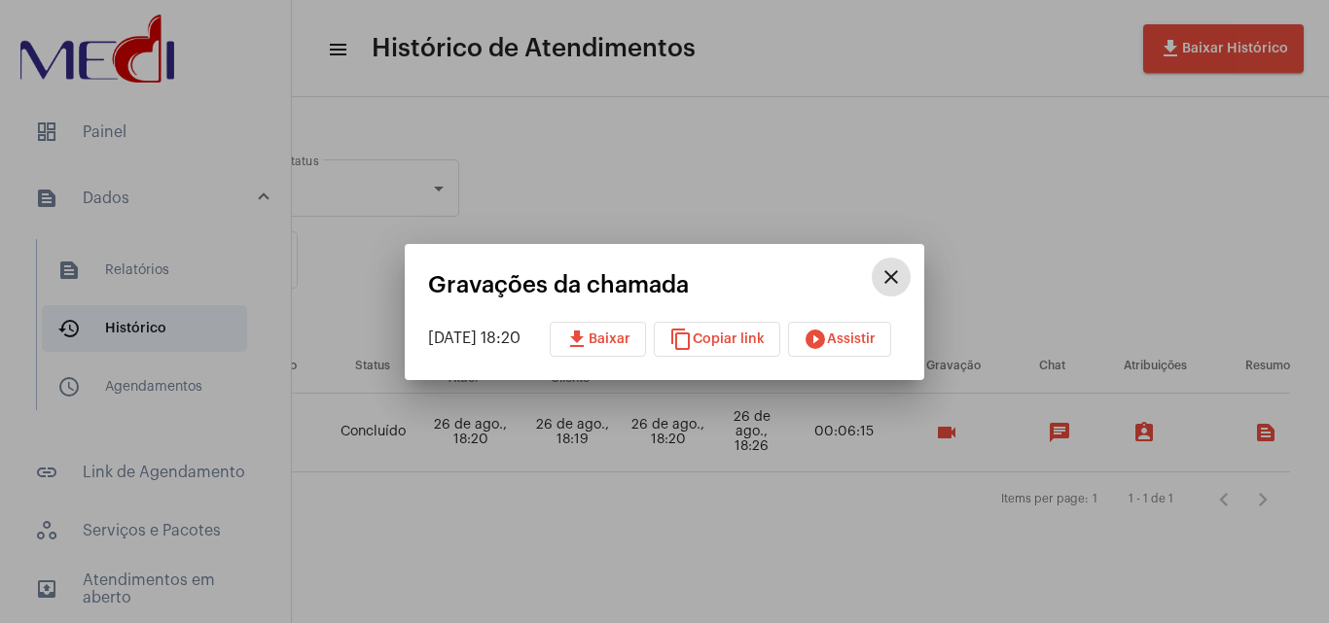
click at [872, 335] on span "play_circle_filled Assistir" at bounding box center [839, 340] width 72 height 14
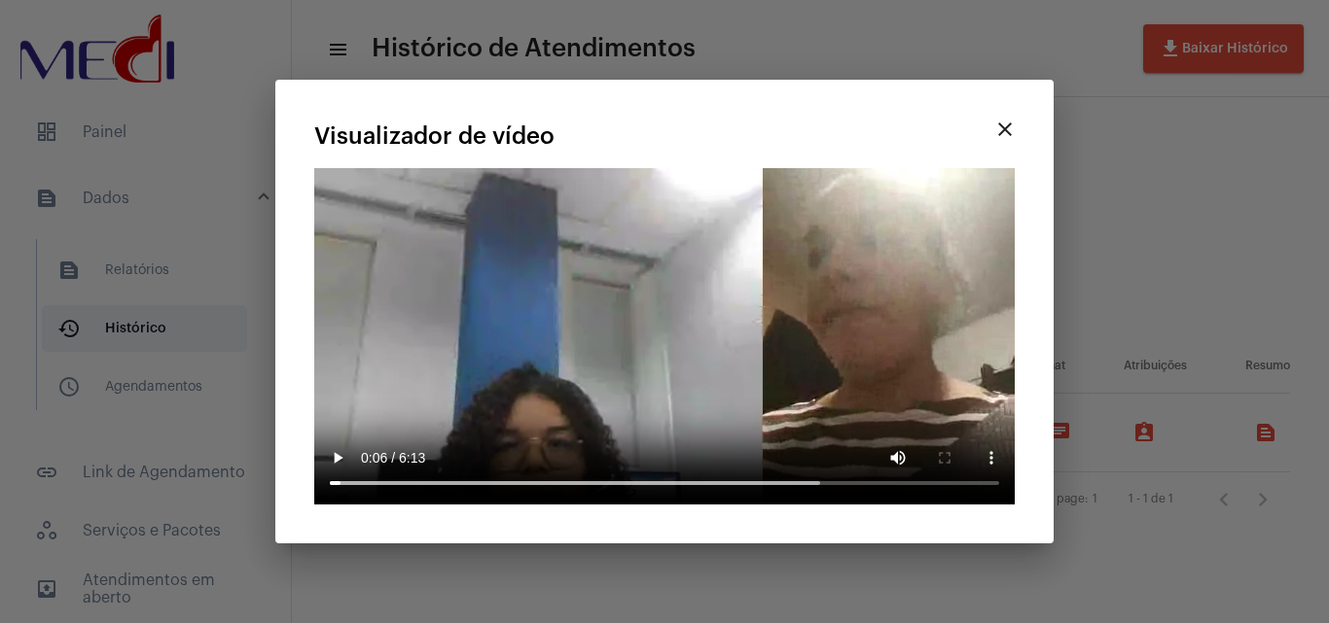
drag, startPoint x: 1220, startPoint y: 191, endPoint x: 1209, endPoint y: 194, distance: 11.1
click at [1218, 191] on div at bounding box center [664, 311] width 1329 height 623
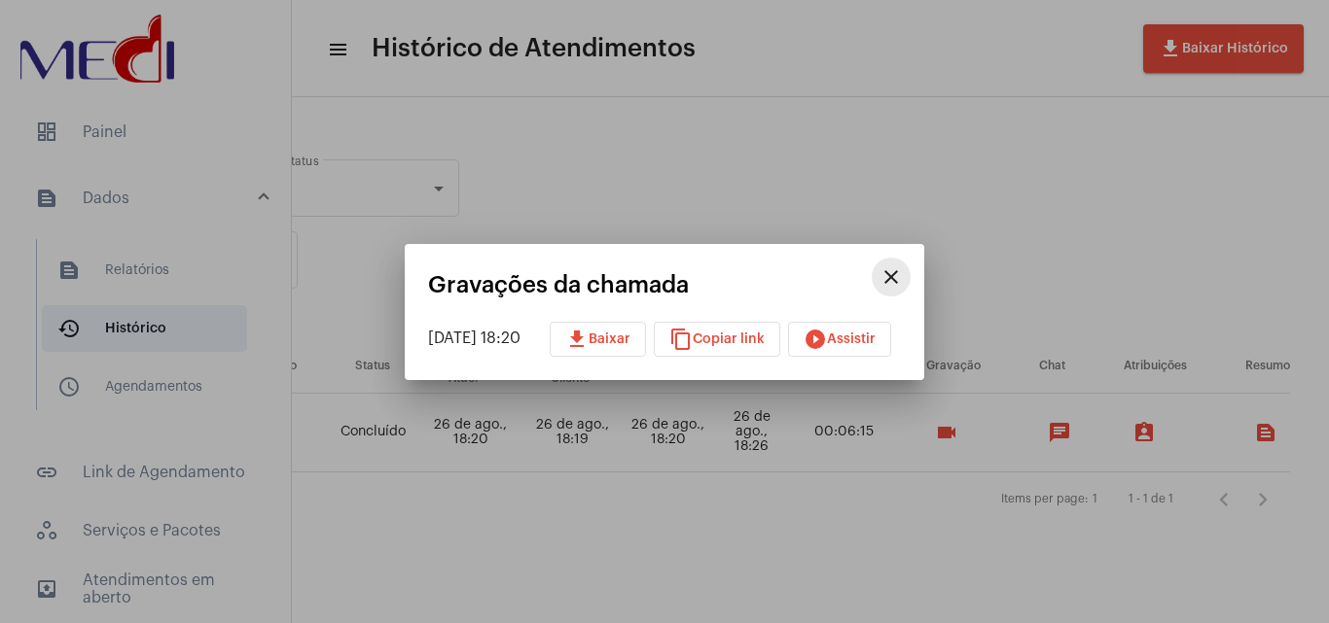
click at [903, 275] on mat-icon "close" at bounding box center [890, 277] width 23 height 23
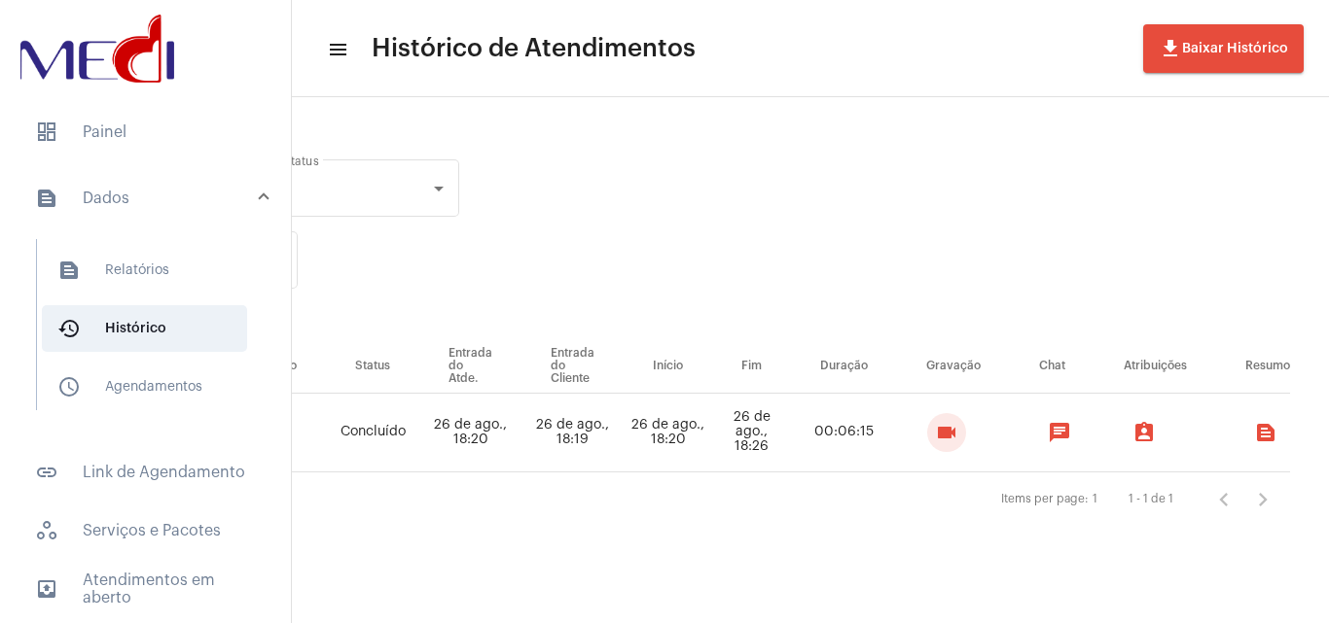
scroll to position [0, 0]
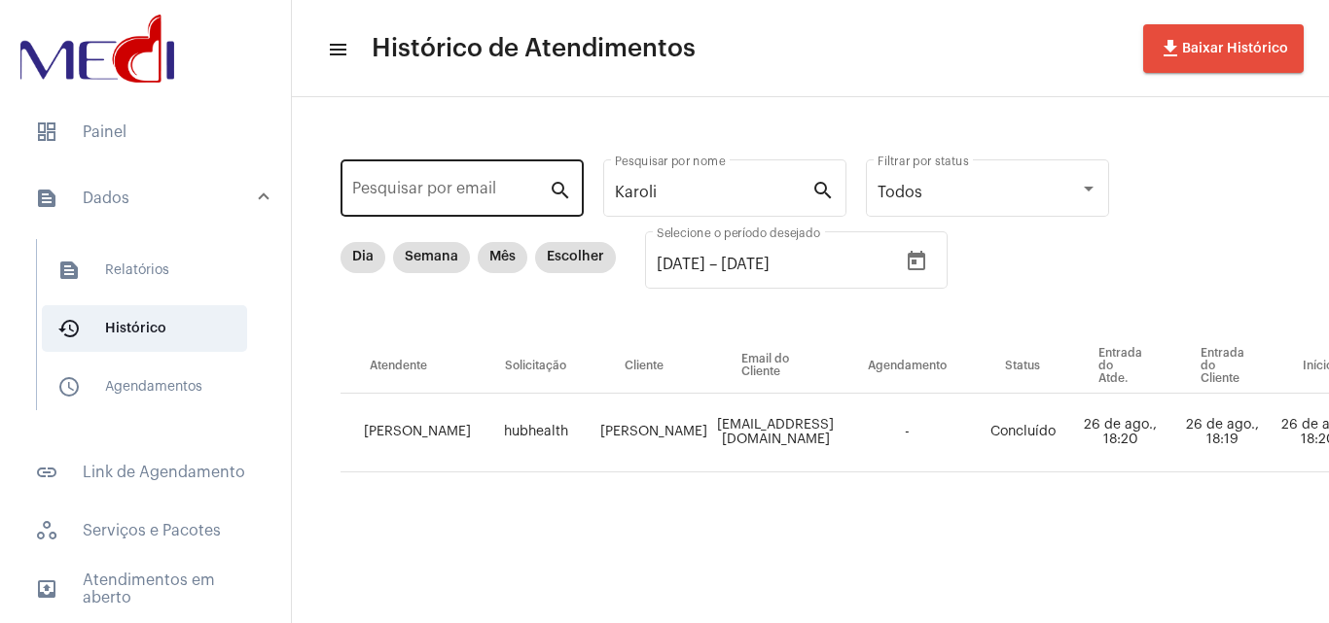
drag, startPoint x: 714, startPoint y: 182, endPoint x: 506, endPoint y: 164, distance: 208.9
click at [504, 174] on div "Pesquisar por email search Karoli Pesquisar por nome search Todos Filtrar por s…" at bounding box center [1139, 337] width 1657 height 440
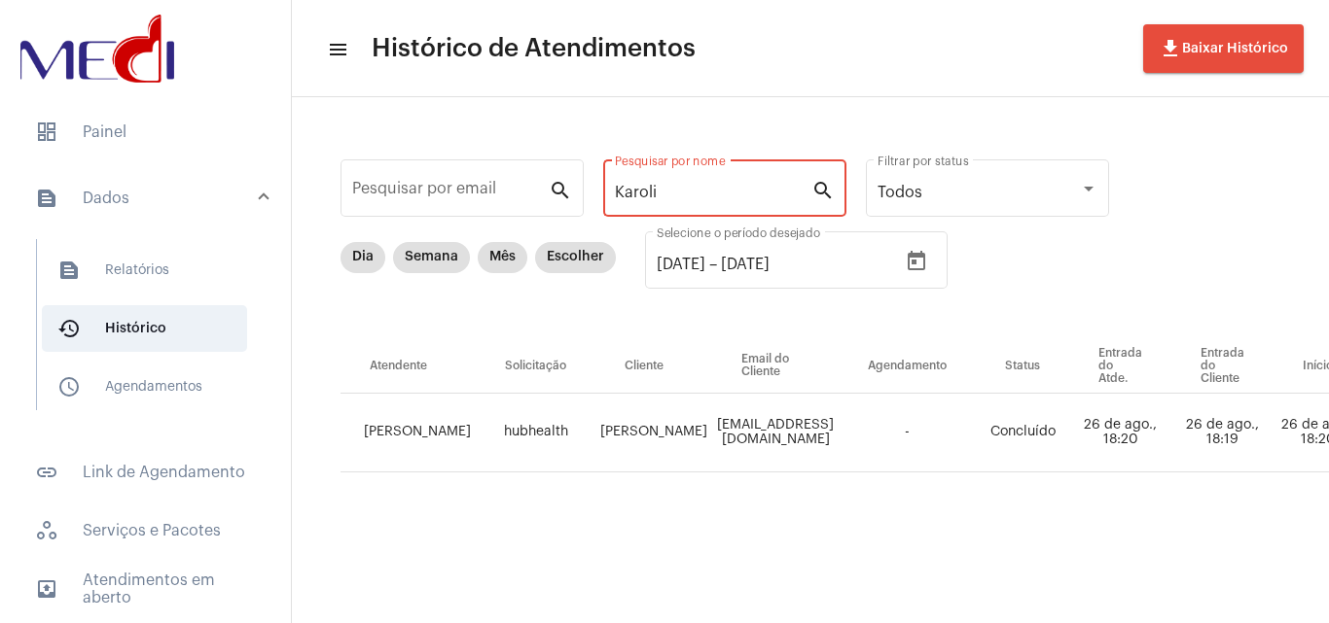
drag, startPoint x: 691, startPoint y: 191, endPoint x: 610, endPoint y: 173, distance: 82.6
click at [612, 182] on div "Karoli Pesquisar por nome search" at bounding box center [724, 186] width 243 height 61
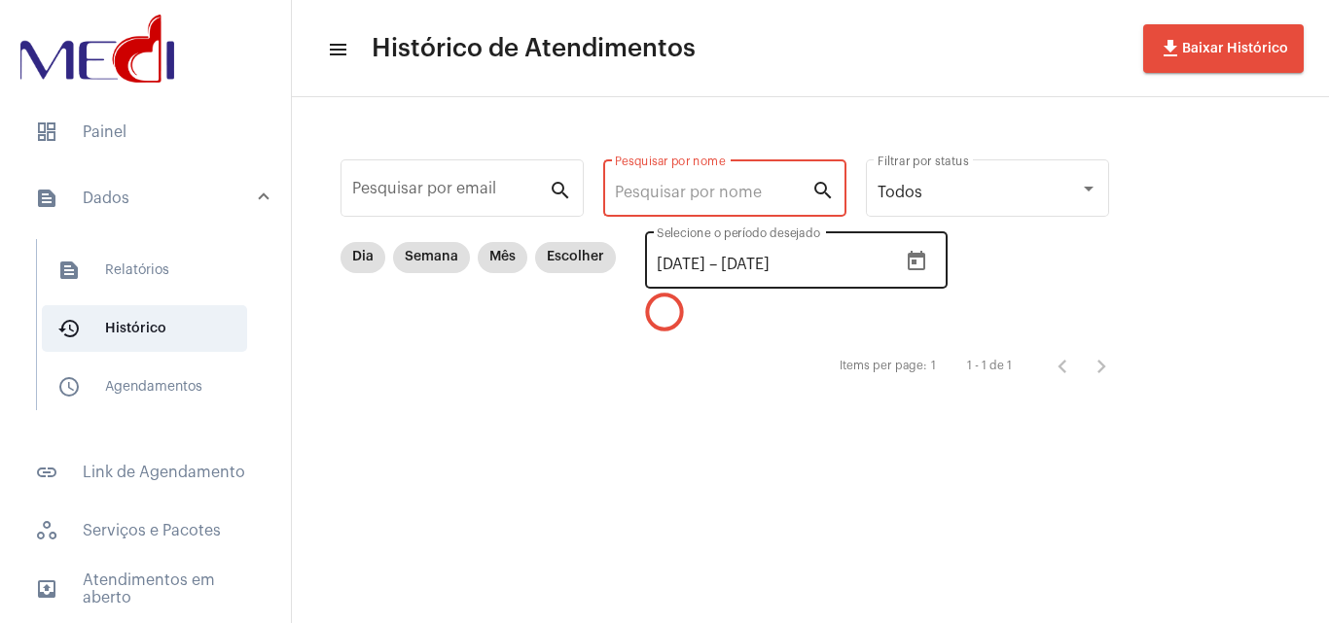
click at [860, 255] on div "25/08/2025 25/08/2025 – 28/08/2025 Selecione o período desejado" at bounding box center [776, 258] width 240 height 61
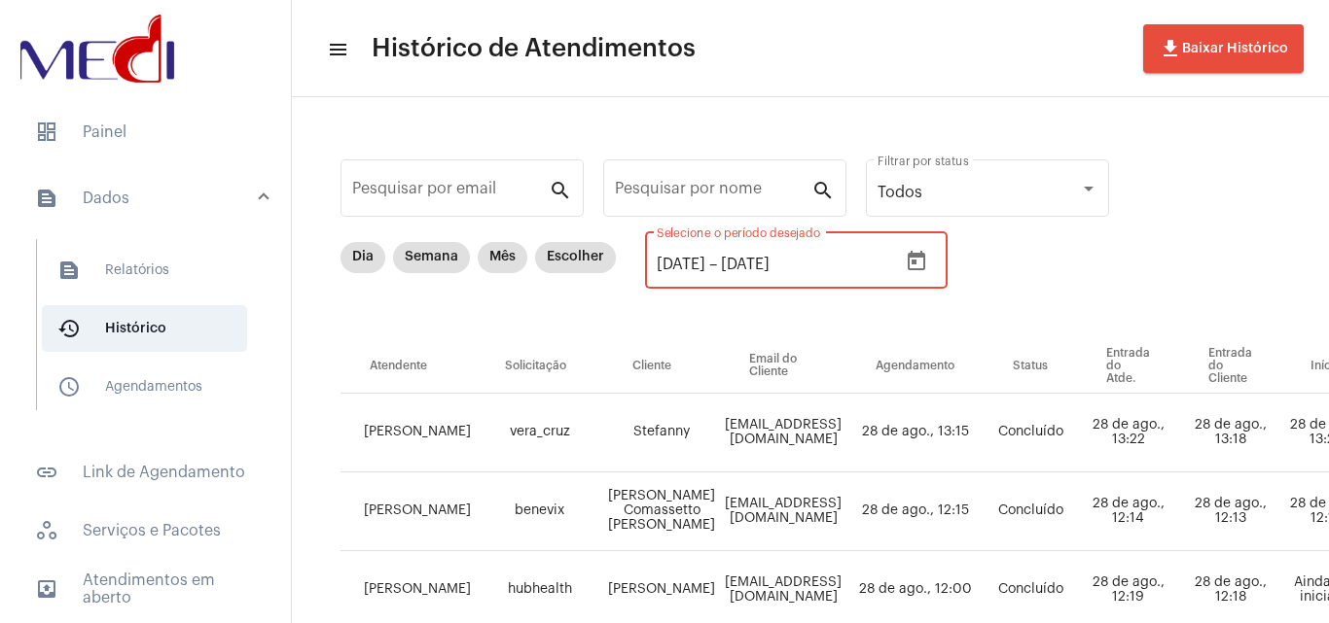
click at [928, 266] on icon "Open calendar" at bounding box center [915, 261] width 23 height 23
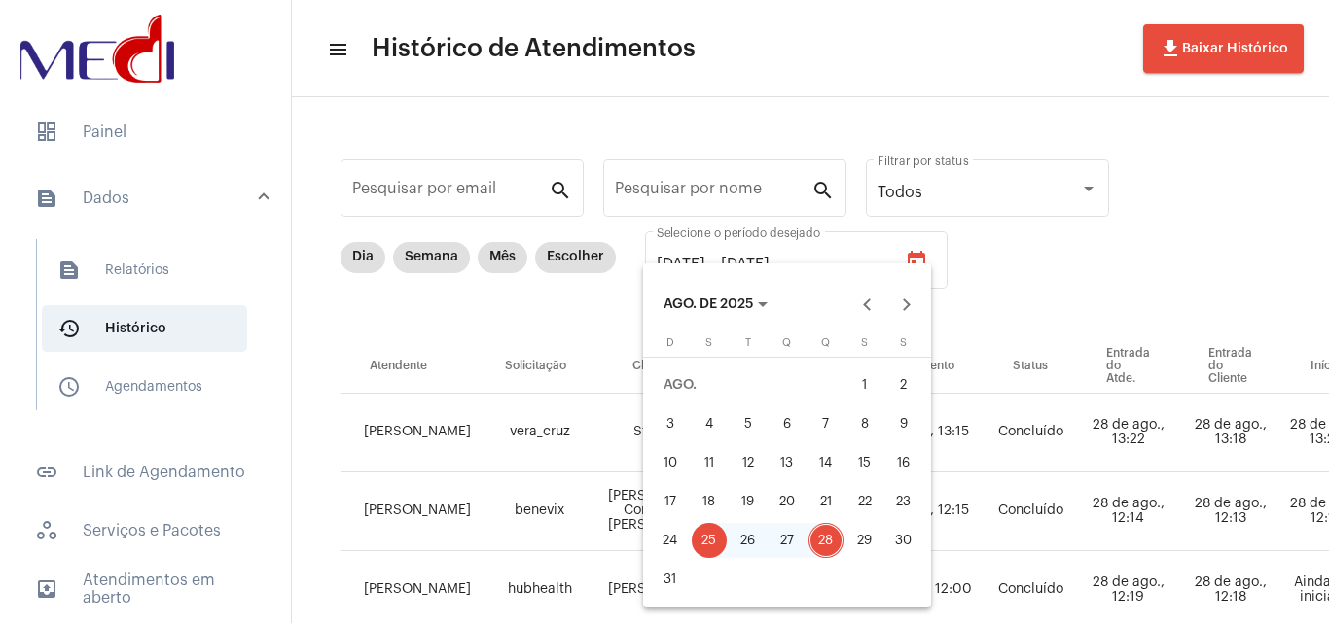
click at [789, 501] on div "20" at bounding box center [786, 501] width 35 height 35
type input "20/08/2025"
click at [827, 553] on div "28" at bounding box center [825, 540] width 35 height 35
type input "28/08/2025"
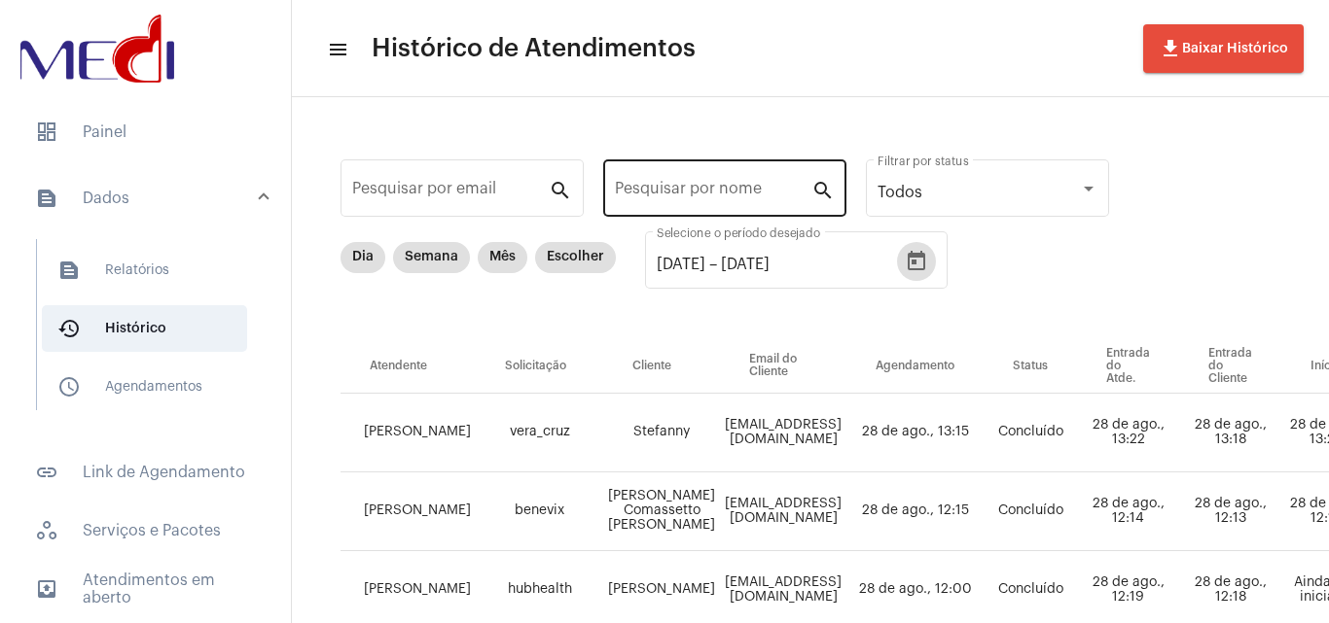
click at [741, 175] on div "Pesquisar por nome" at bounding box center [713, 186] width 196 height 61
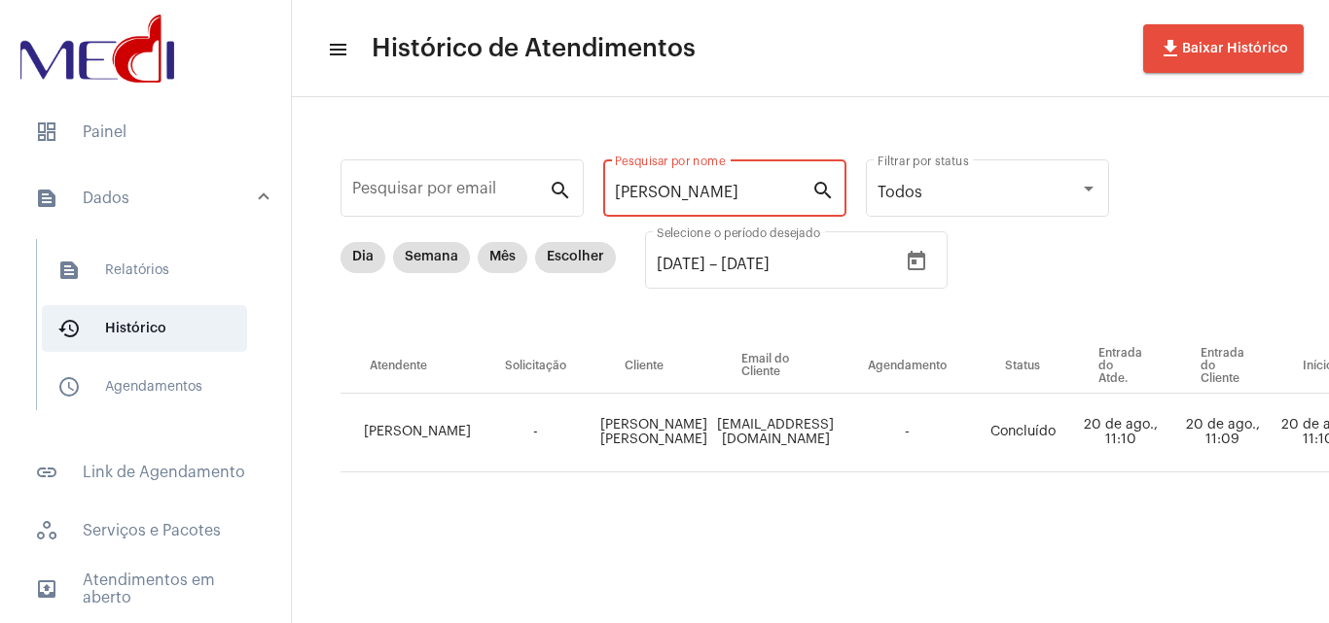
type input "Renata"
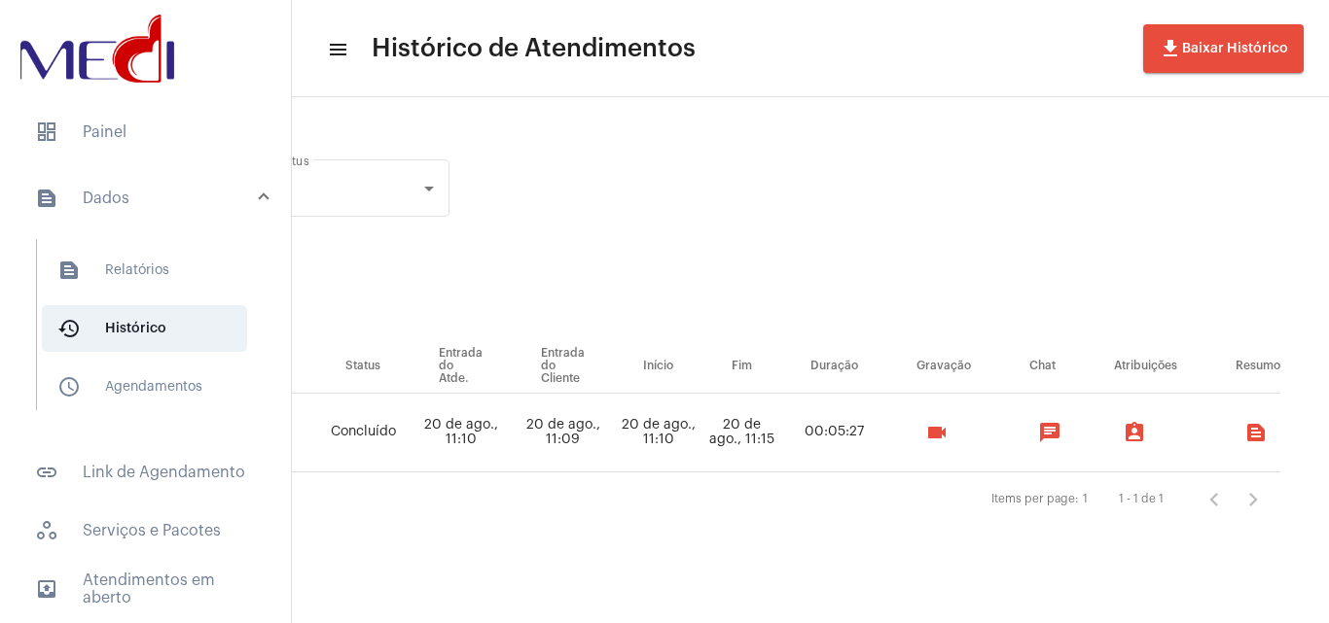
click at [948, 434] on mat-icon "videocam" at bounding box center [936, 432] width 23 height 23
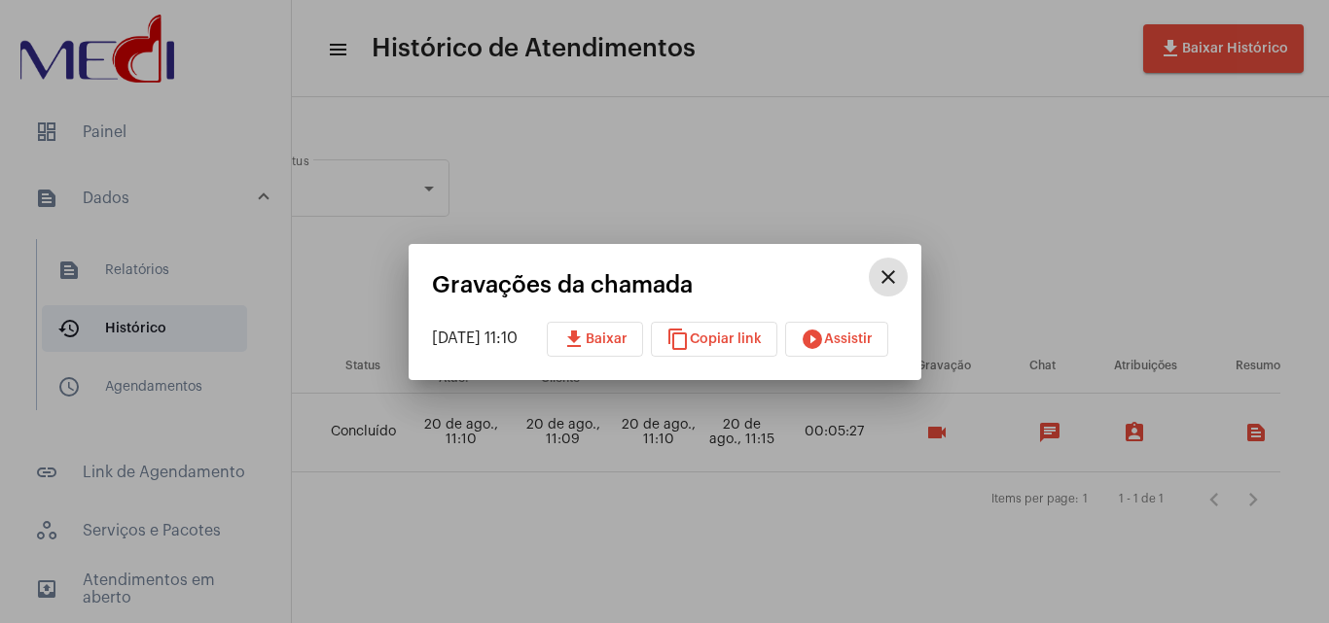
click at [857, 344] on button "play_circle_filled Assistir" at bounding box center [836, 339] width 103 height 35
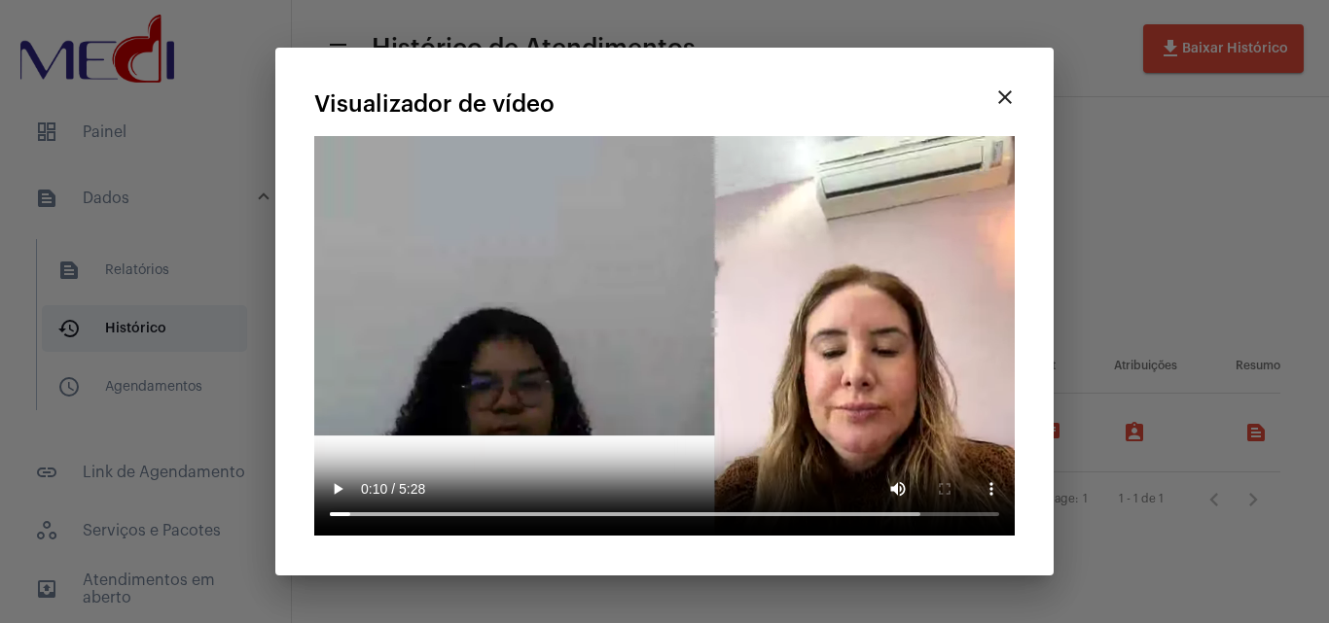
click at [1000, 102] on mat-icon "close" at bounding box center [1004, 97] width 23 height 23
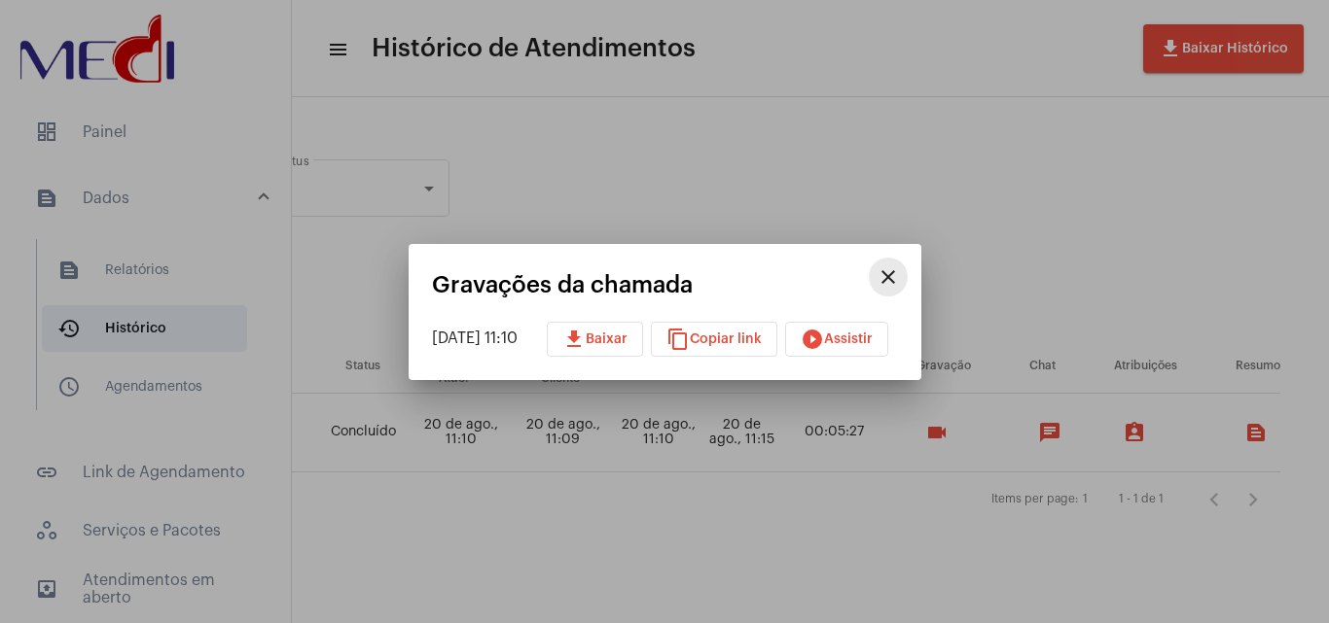
click at [900, 280] on mat-icon "close" at bounding box center [887, 277] width 23 height 23
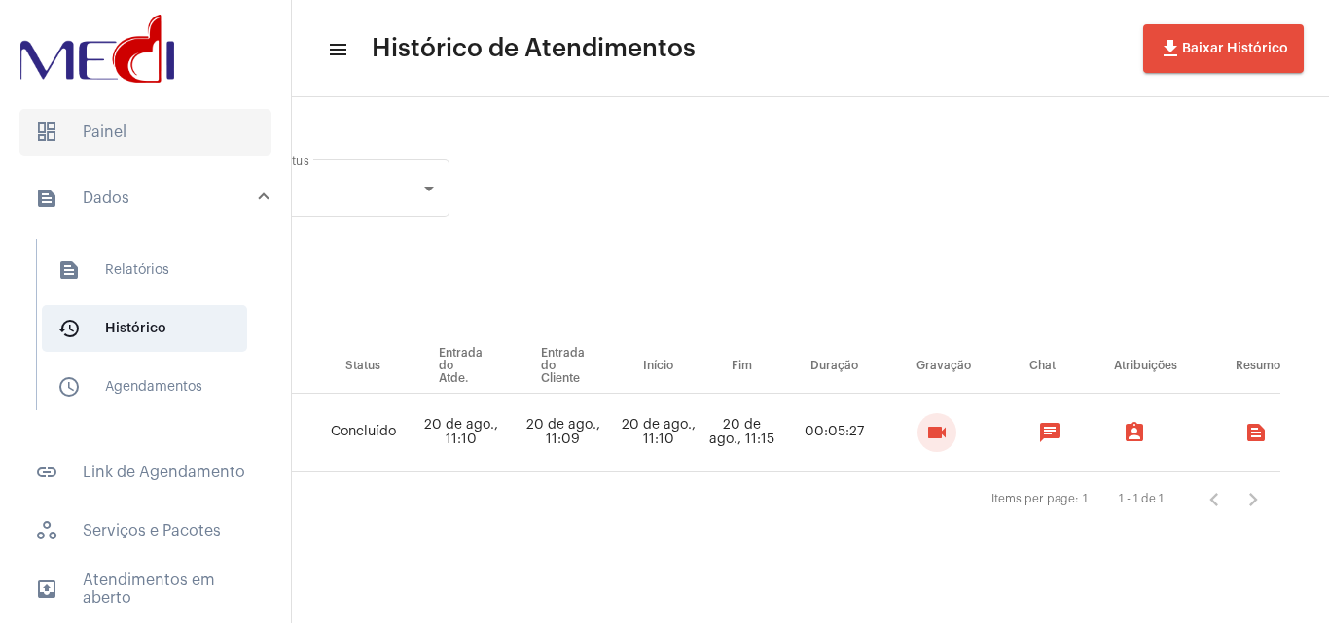
drag, startPoint x: 101, startPoint y: 111, endPoint x: 106, endPoint y: 123, distance: 12.6
click at [105, 121] on mat-list "dashboard Painel text_snippet_outlined Dados text_snippet_outlined Relatórios h…" at bounding box center [145, 444] width 291 height 687
click at [106, 125] on span "dashboard Painel" at bounding box center [145, 132] width 252 height 47
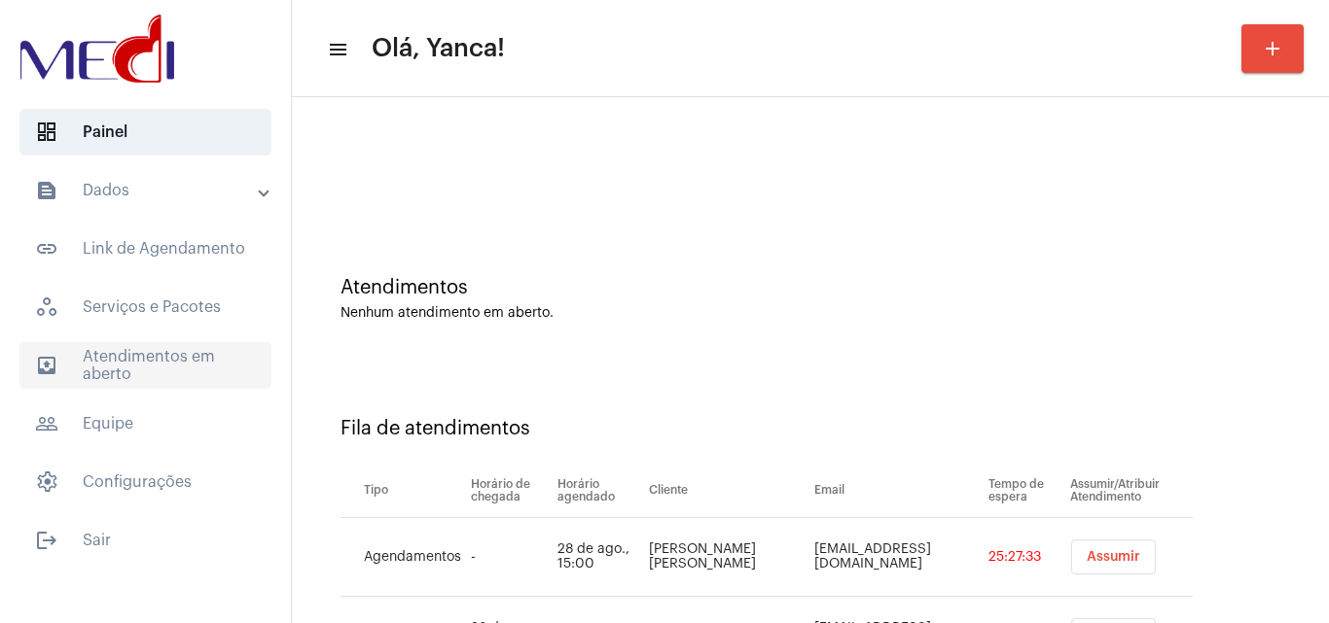
click at [188, 367] on span "outbox_outline Atendimentos em aberto" at bounding box center [145, 365] width 252 height 47
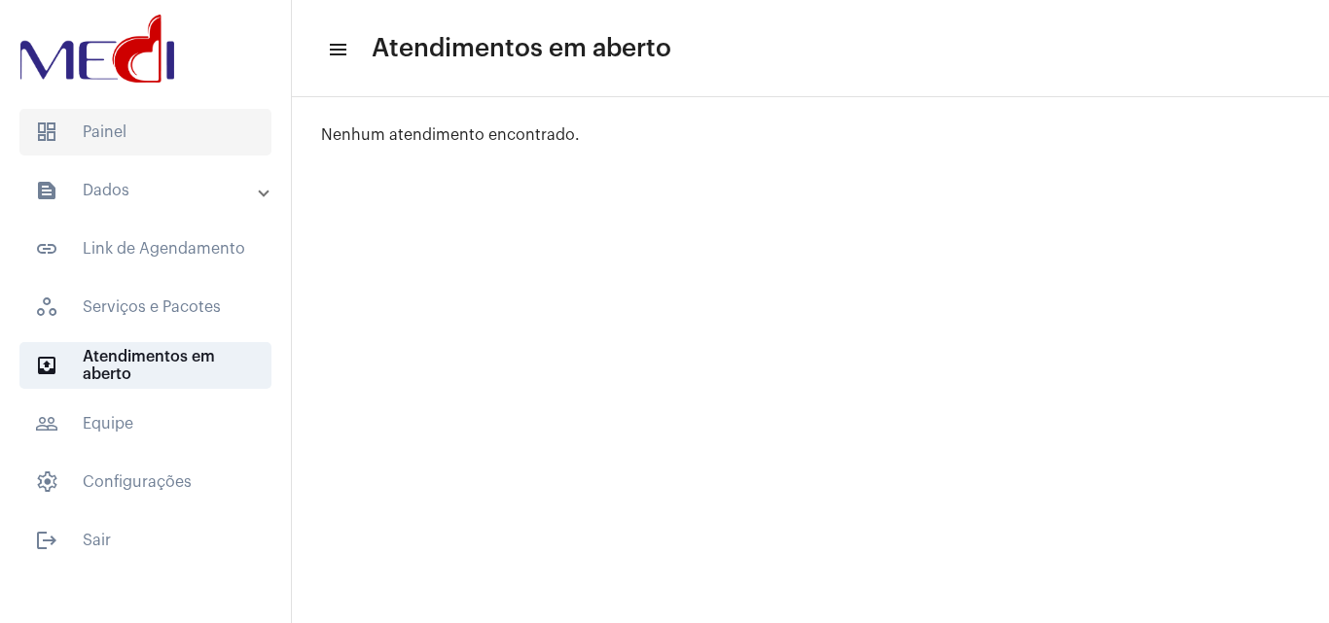
click at [173, 140] on span "dashboard Painel" at bounding box center [145, 132] width 252 height 47
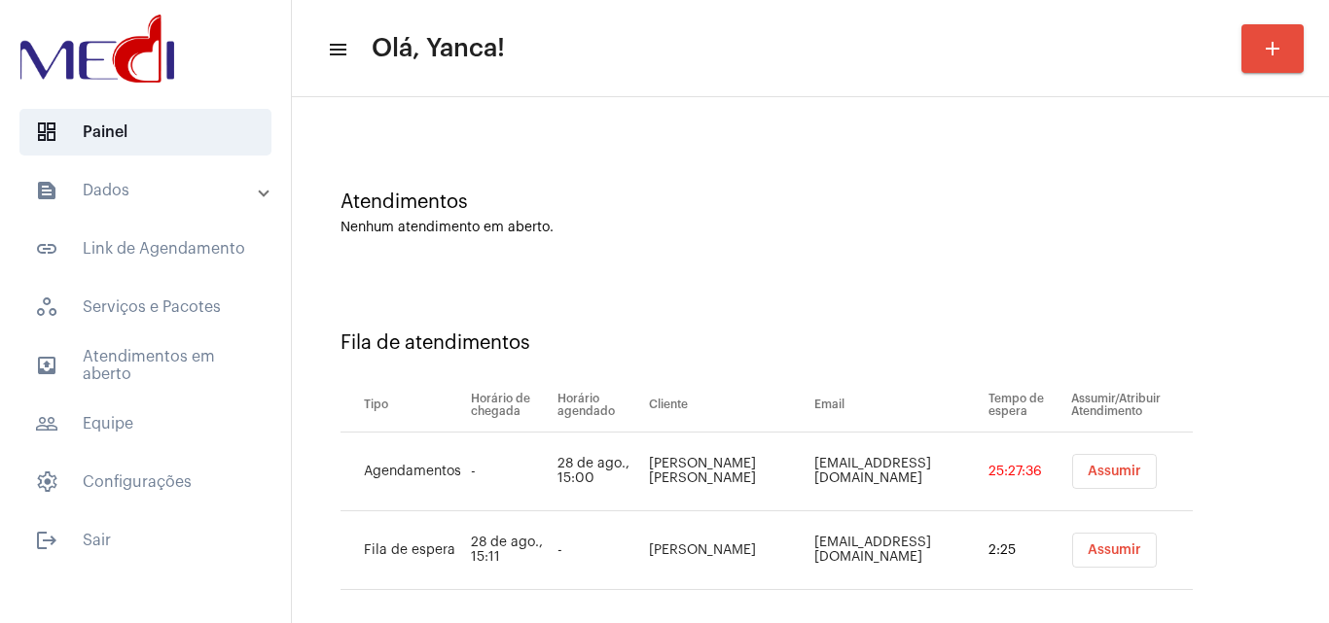
scroll to position [105, 0]
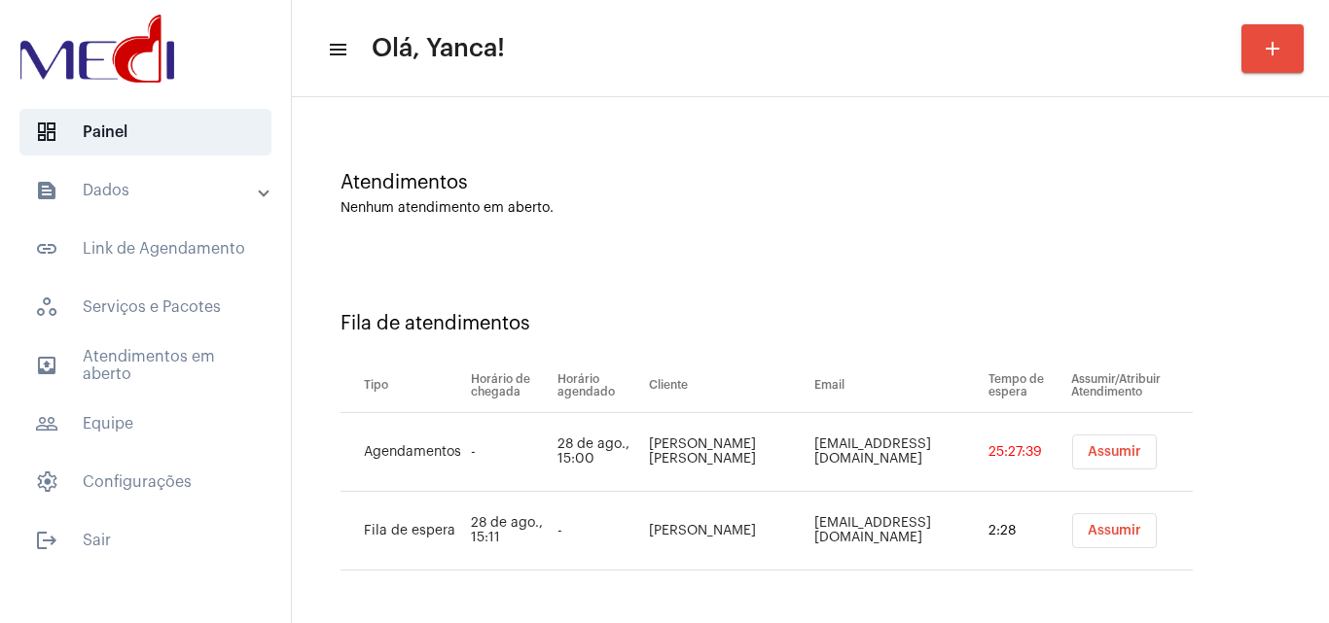
click at [185, 341] on mat-accordion "text_snippet_outlined Dados text_snippet_outlined Relatórios history_outlined H…" at bounding box center [145, 336] width 291 height 338
click at [193, 350] on span "outbox_outline Atendimentos em aberto" at bounding box center [145, 365] width 252 height 47
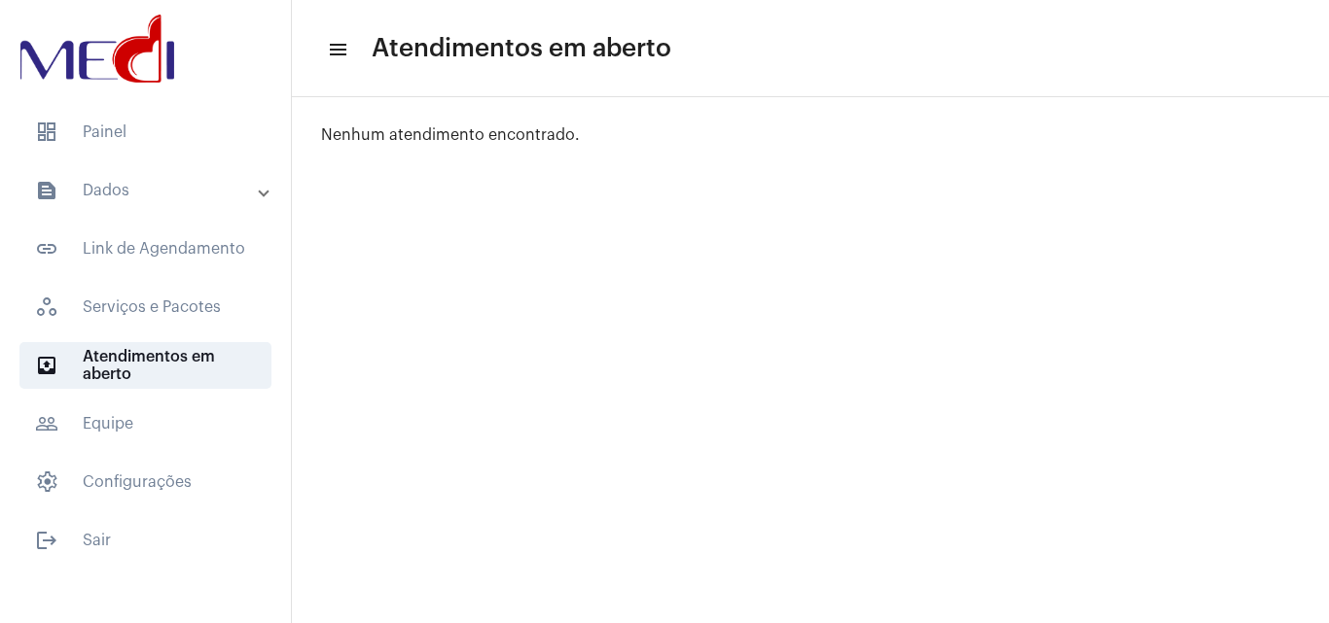
drag, startPoint x: 131, startPoint y: 139, endPoint x: 203, endPoint y: 212, distance: 102.5
click at [133, 137] on span "dashboard Painel" at bounding box center [145, 132] width 252 height 47
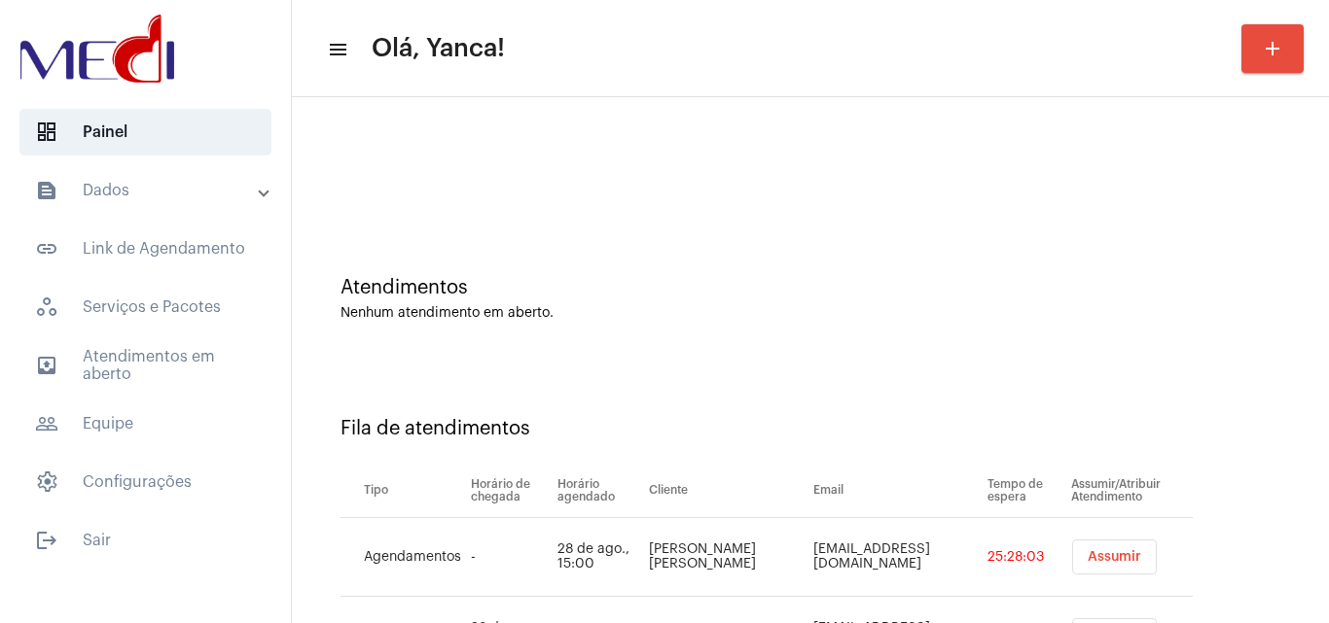
scroll to position [105, 0]
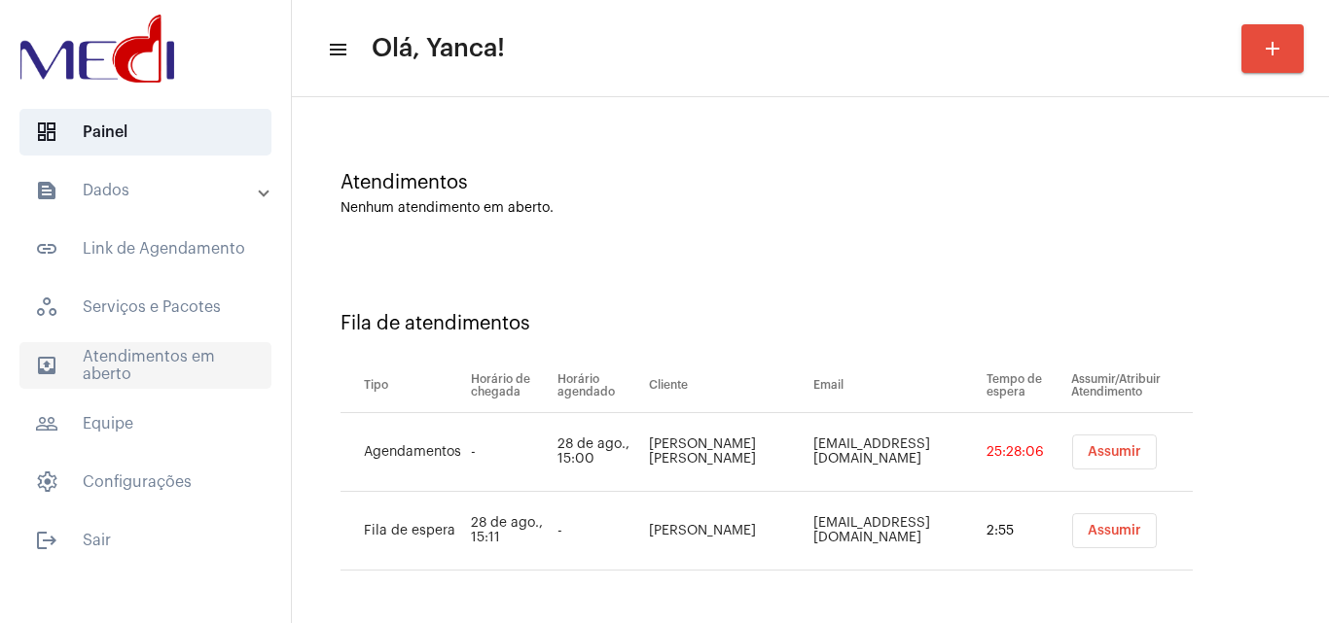
click at [128, 374] on span "outbox_outline Atendimentos em aberto" at bounding box center [145, 365] width 252 height 47
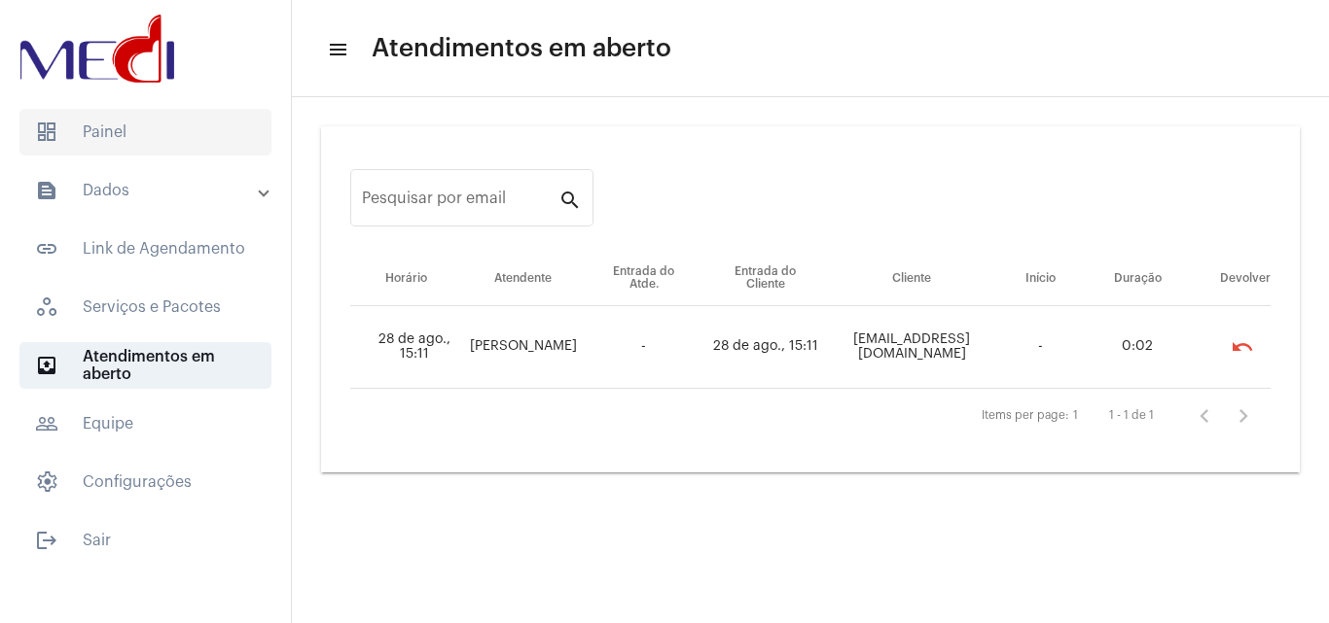
click at [138, 145] on span "dashboard Painel" at bounding box center [145, 132] width 252 height 47
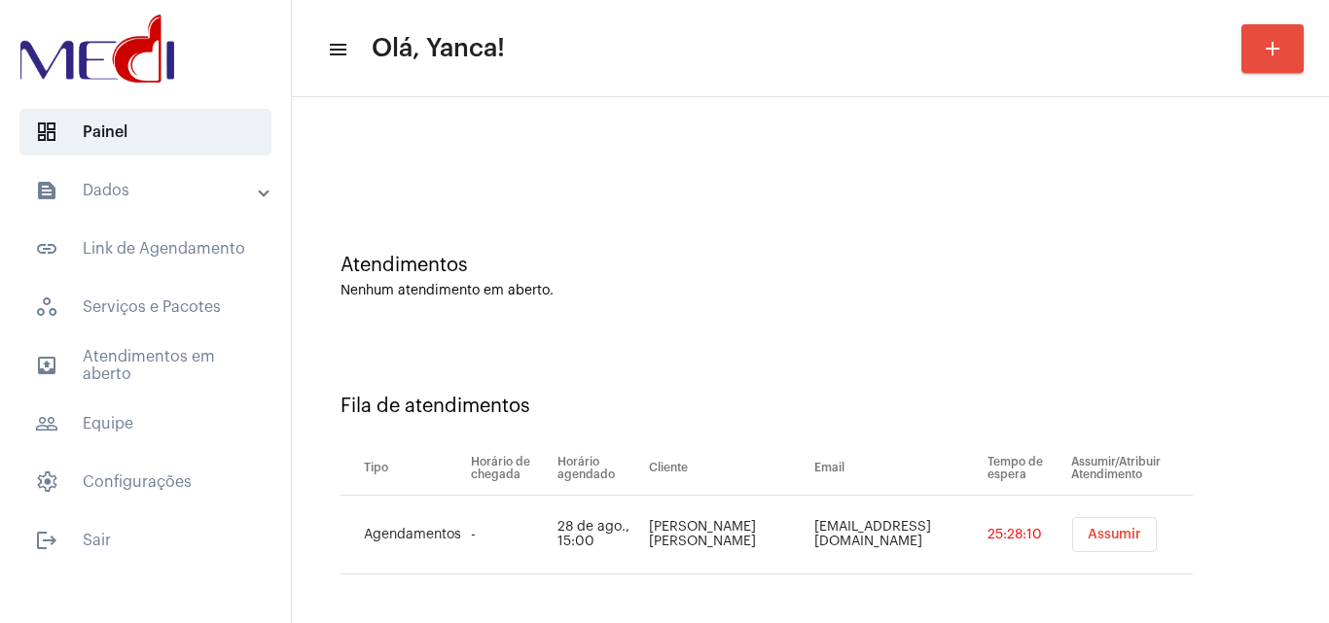
scroll to position [26, 0]
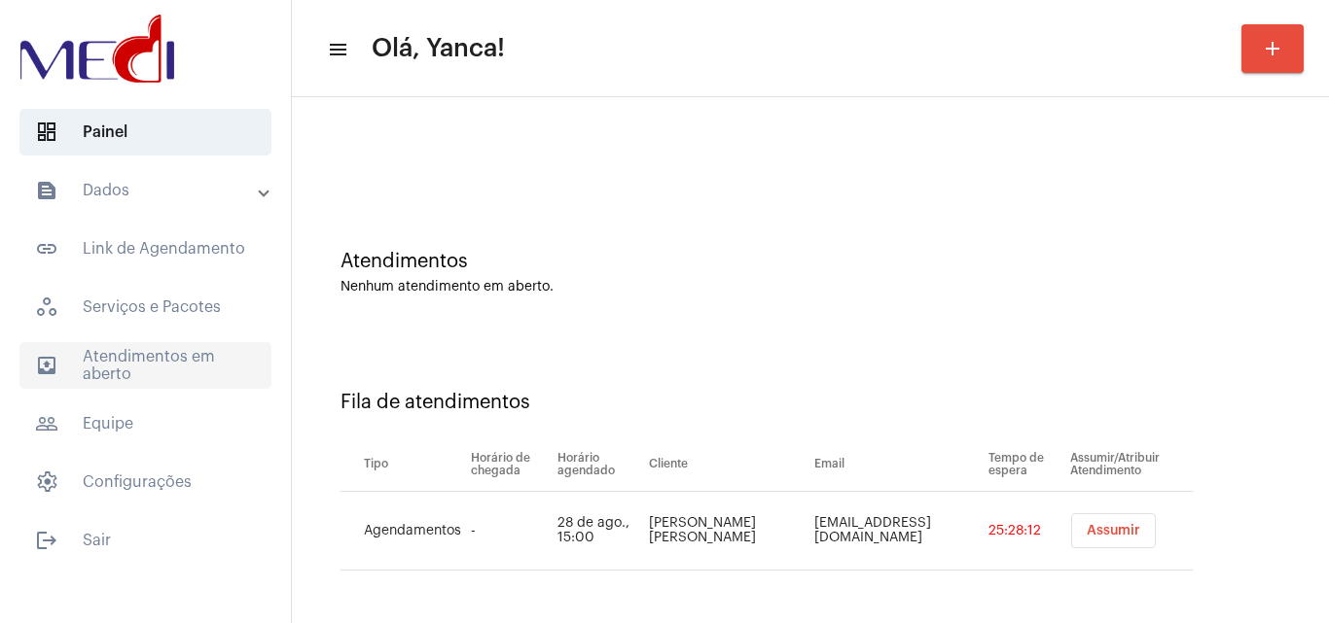
click at [196, 377] on span "outbox_outline Atendimentos em aberto" at bounding box center [145, 365] width 252 height 47
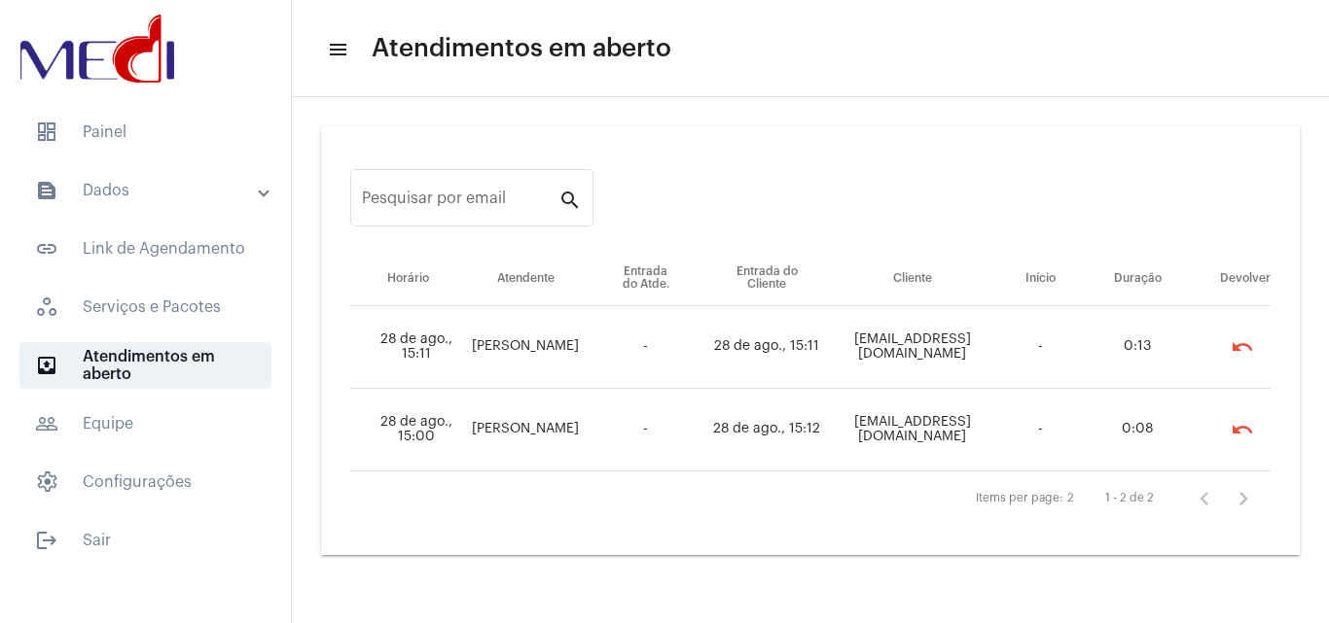
drag, startPoint x: 196, startPoint y: 116, endPoint x: 265, endPoint y: 163, distance: 83.1
click at [196, 118] on span "dashboard Painel" at bounding box center [145, 132] width 252 height 47
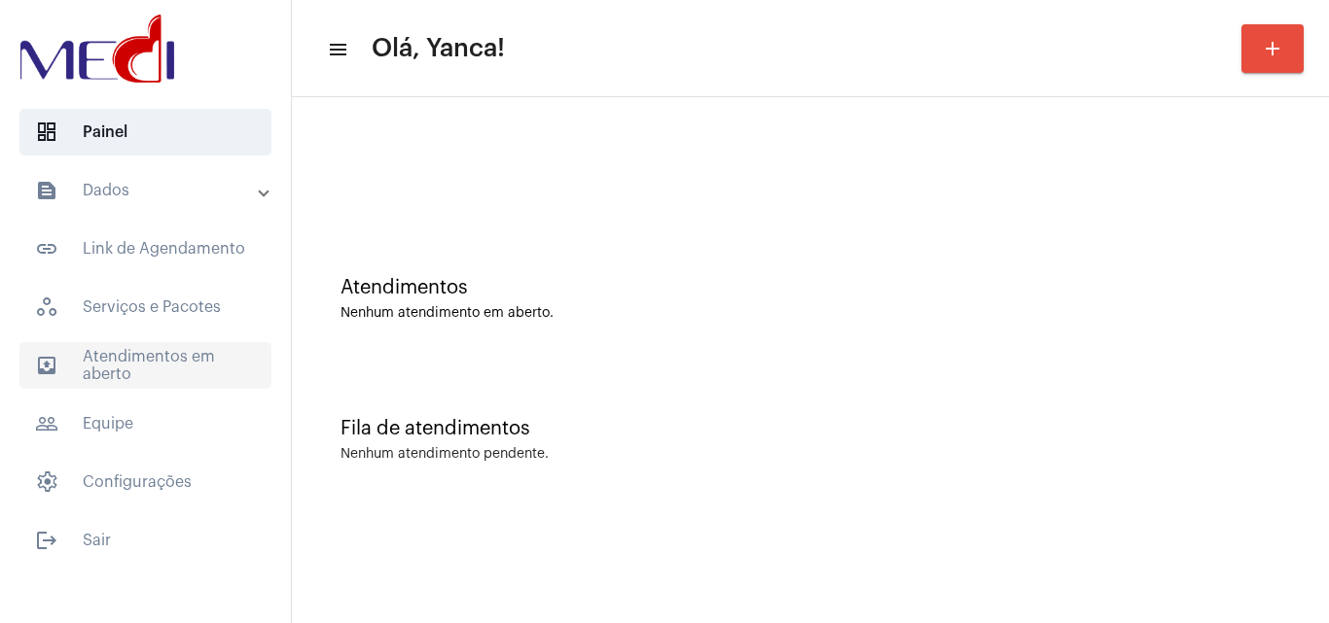
drag, startPoint x: 179, startPoint y: 380, endPoint x: 172, endPoint y: 370, distance: 12.7
click at [179, 379] on span "outbox_outline Atendimentos em aberto" at bounding box center [145, 365] width 252 height 47
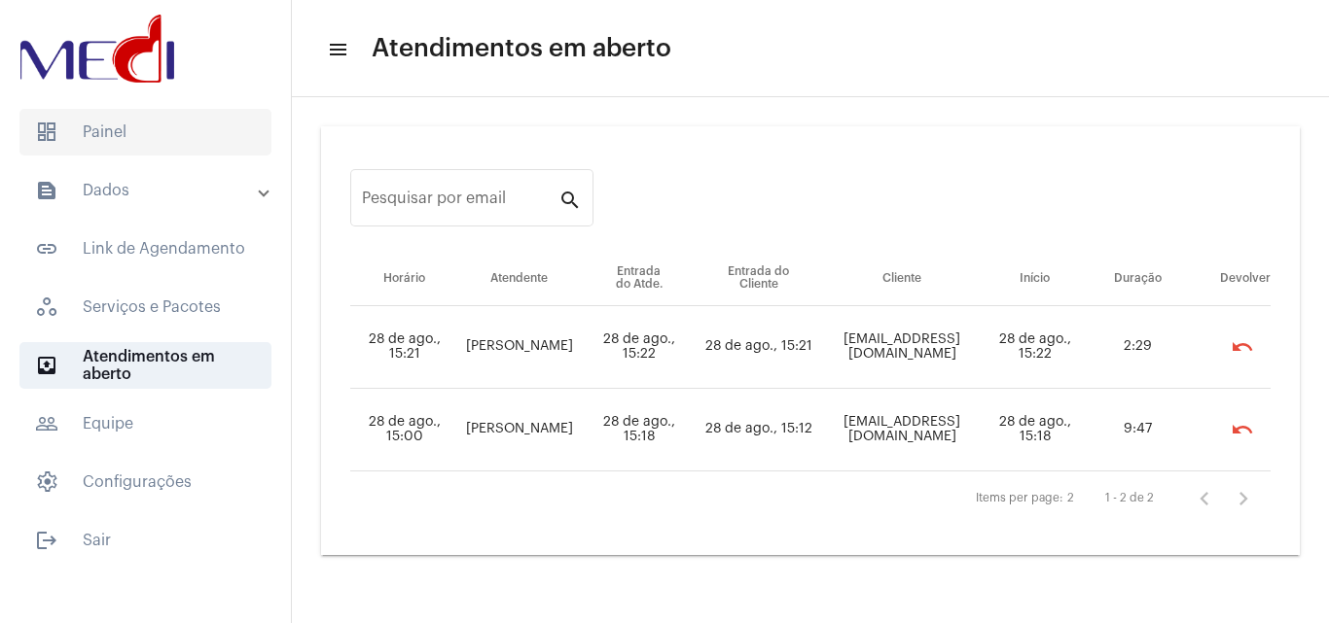
click at [170, 136] on span "dashboard Painel" at bounding box center [145, 132] width 252 height 47
